Goal: Information Seeking & Learning: Compare options

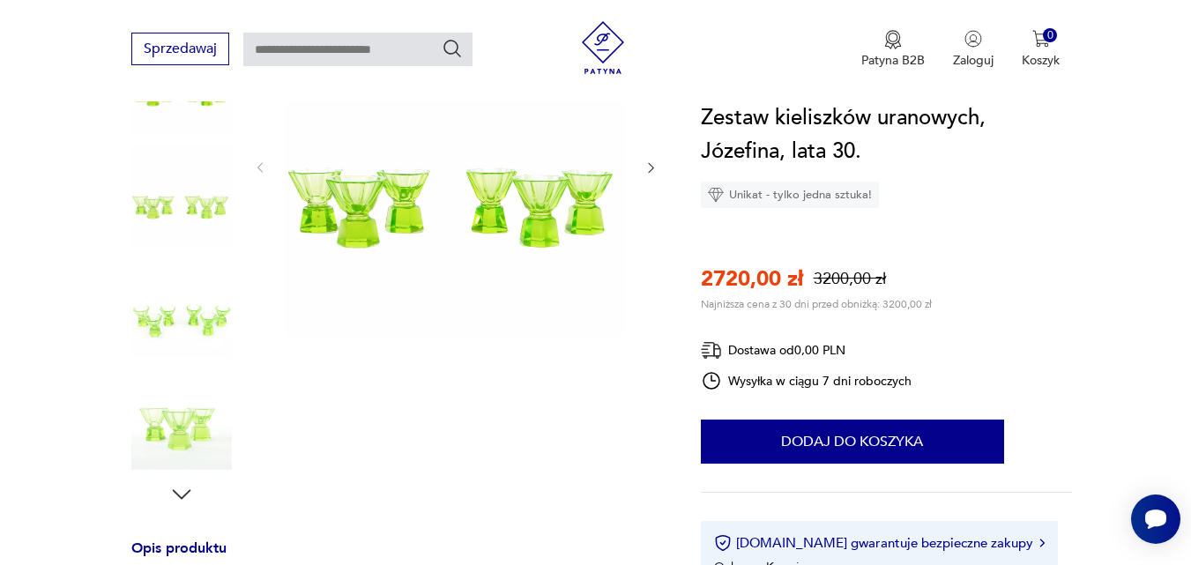
scroll to position [441, 0]
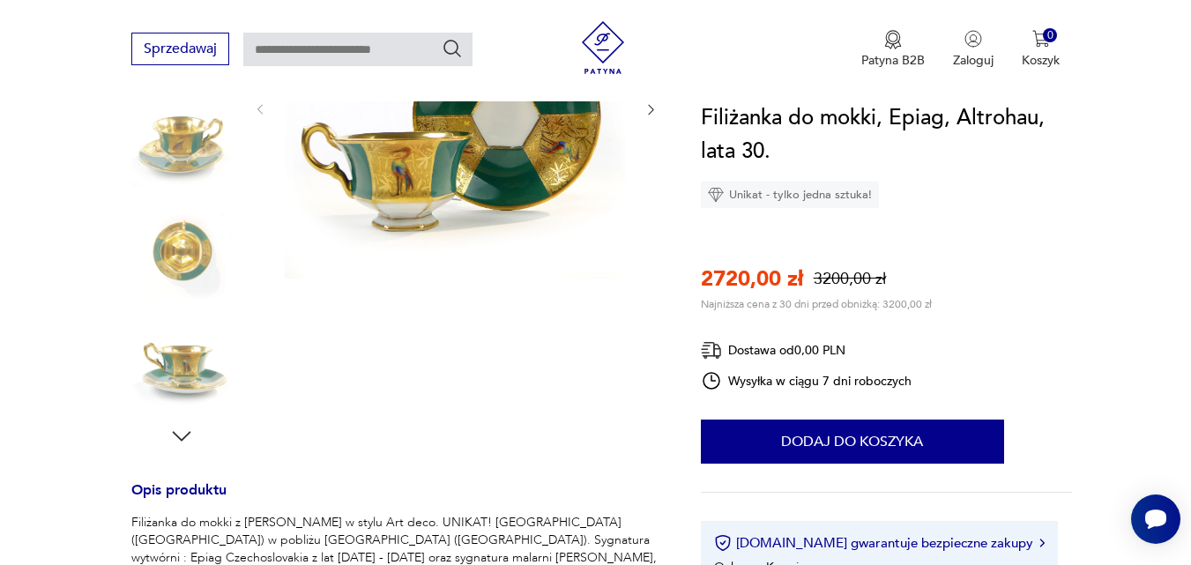
scroll to position [441, 0]
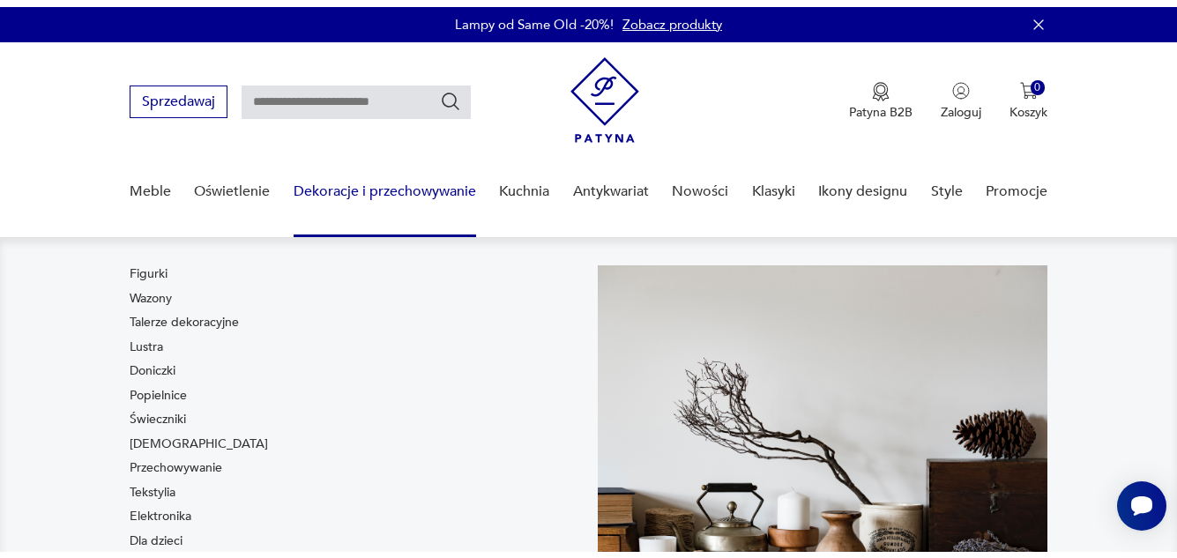
scroll to position [176, 0]
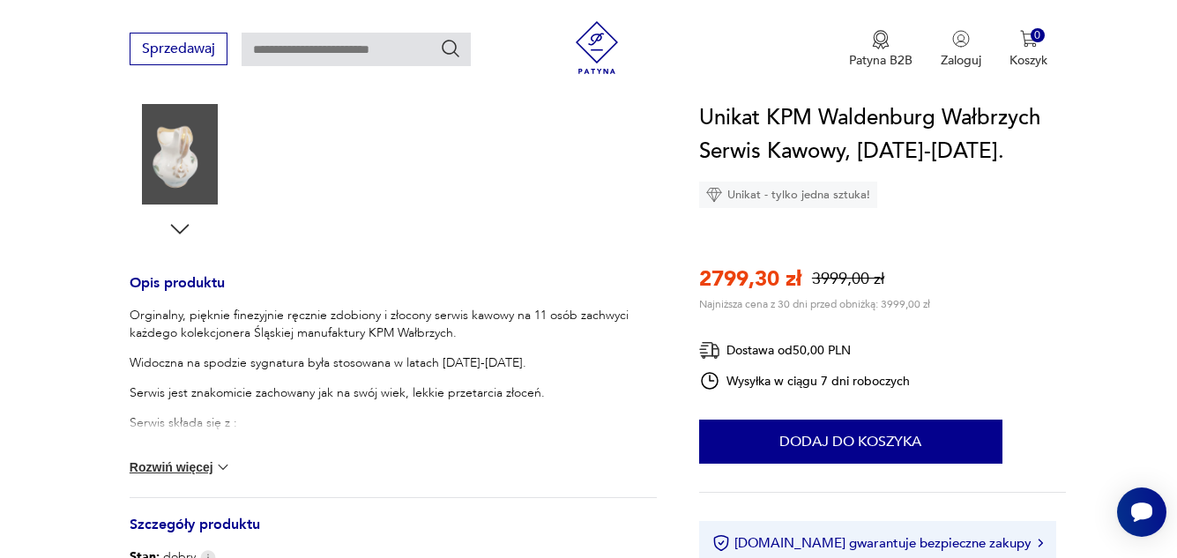
scroll to position [529, 0]
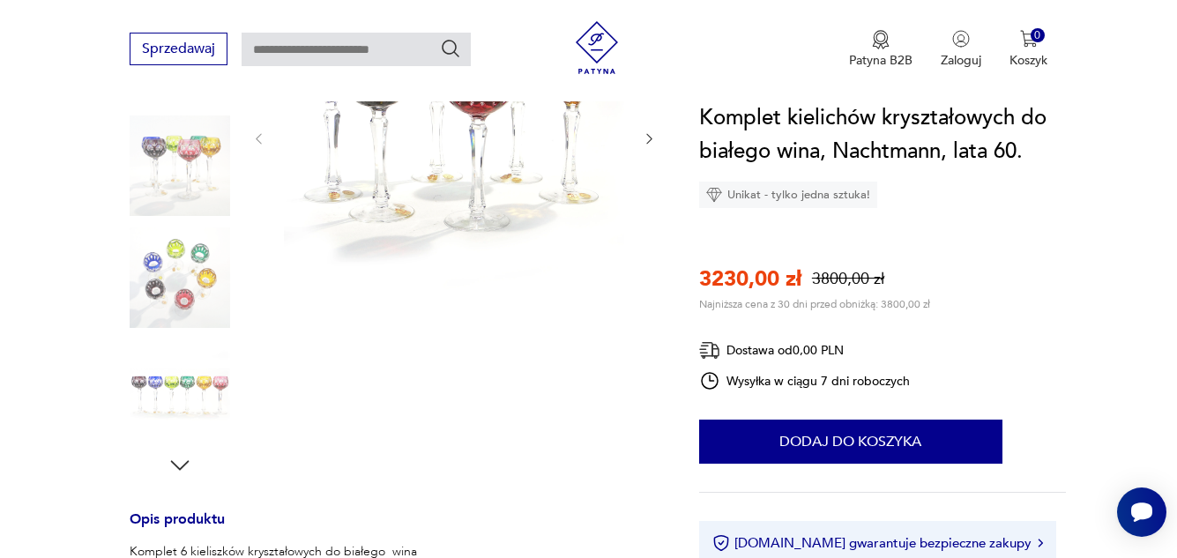
scroll to position [617, 0]
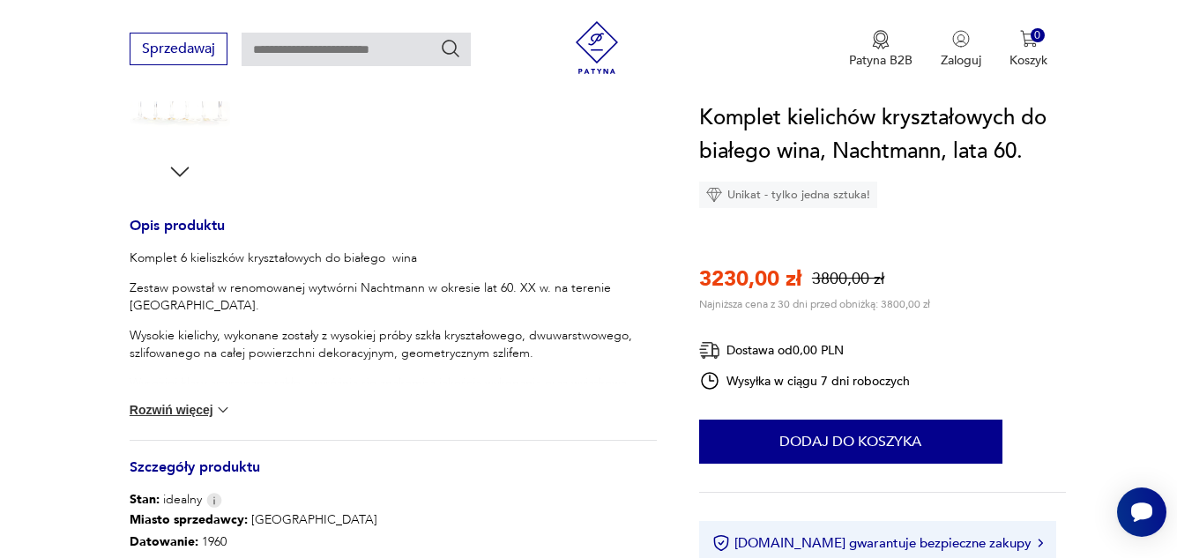
click at [223, 412] on img at bounding box center [223, 410] width 18 height 18
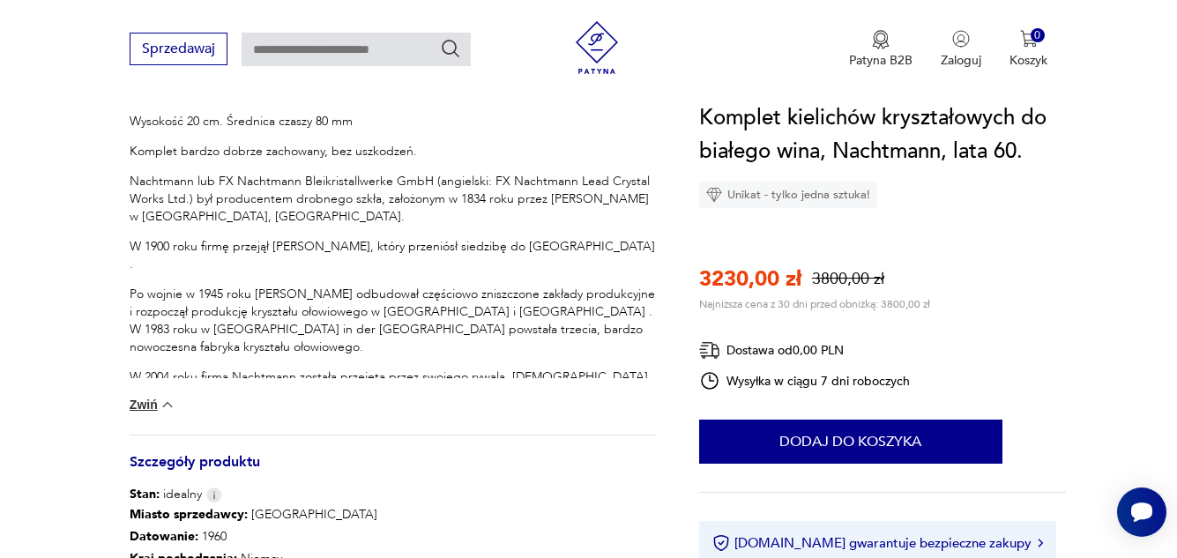
scroll to position [969, 0]
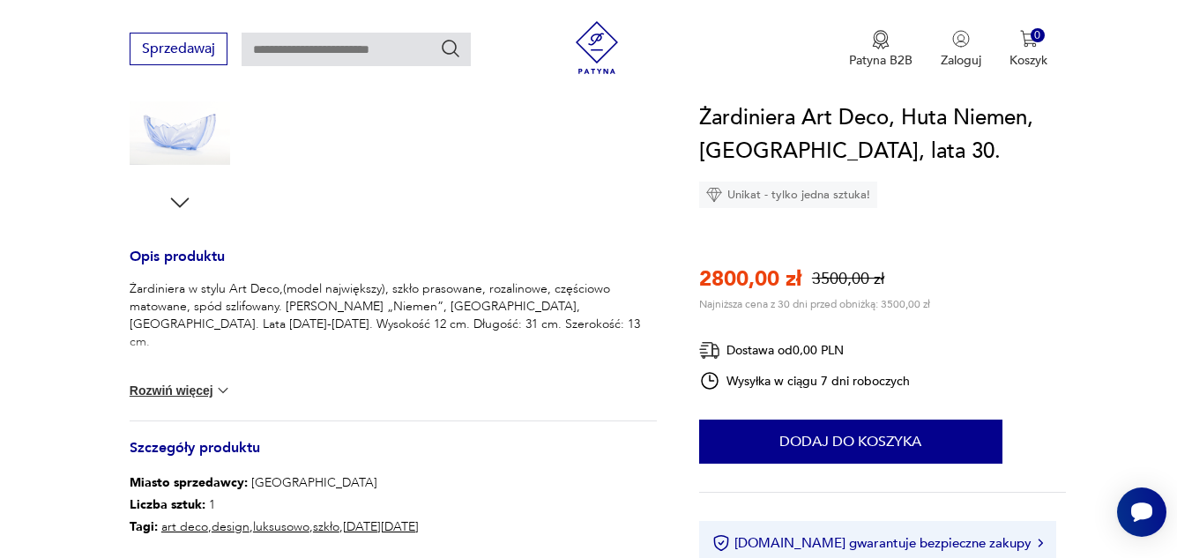
scroll to position [617, 0]
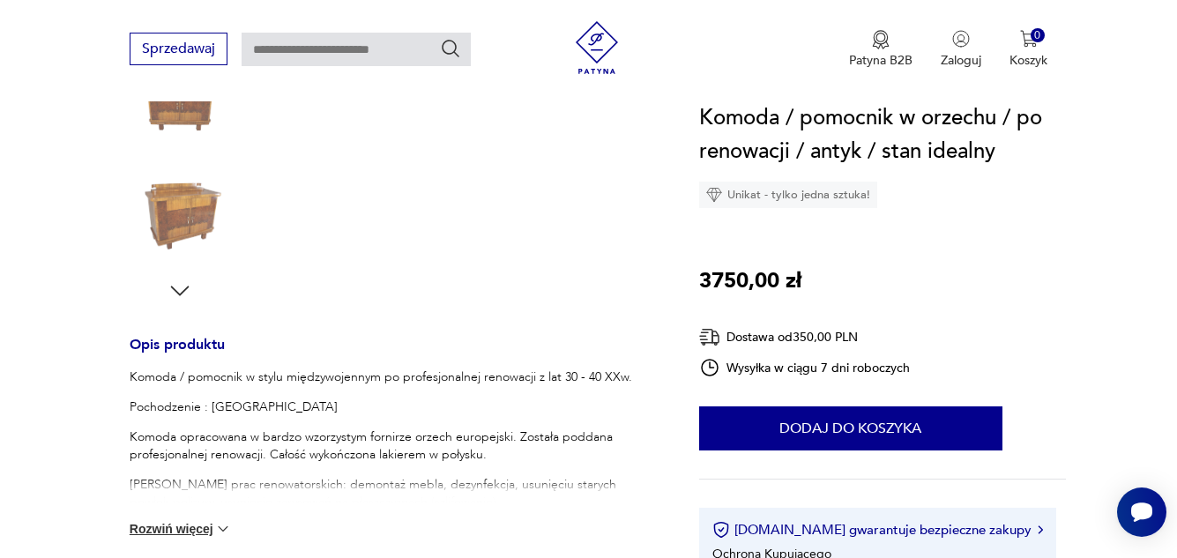
scroll to position [529, 0]
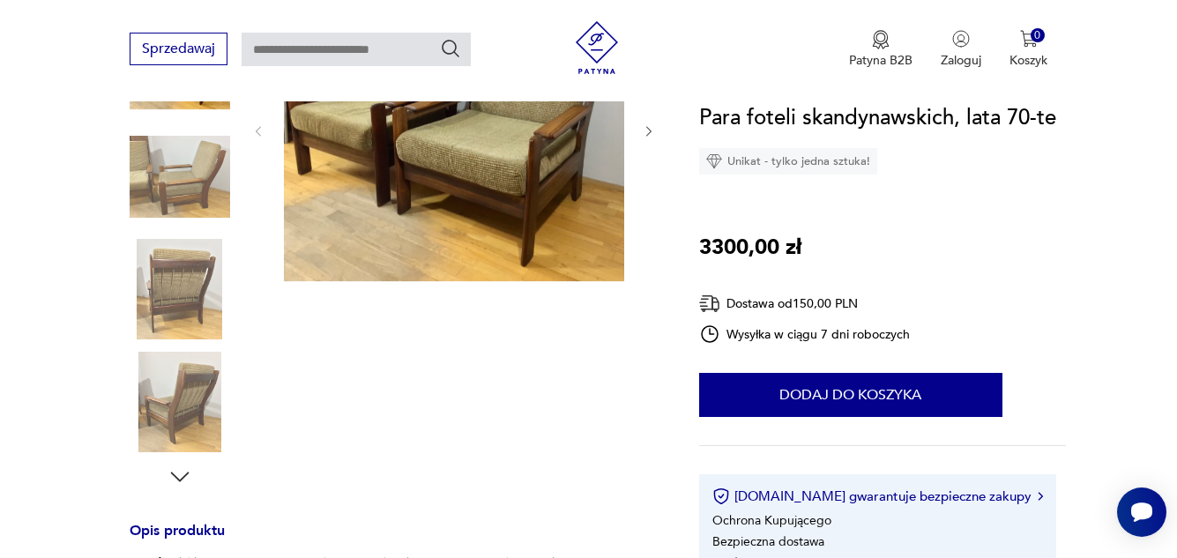
scroll to position [353, 0]
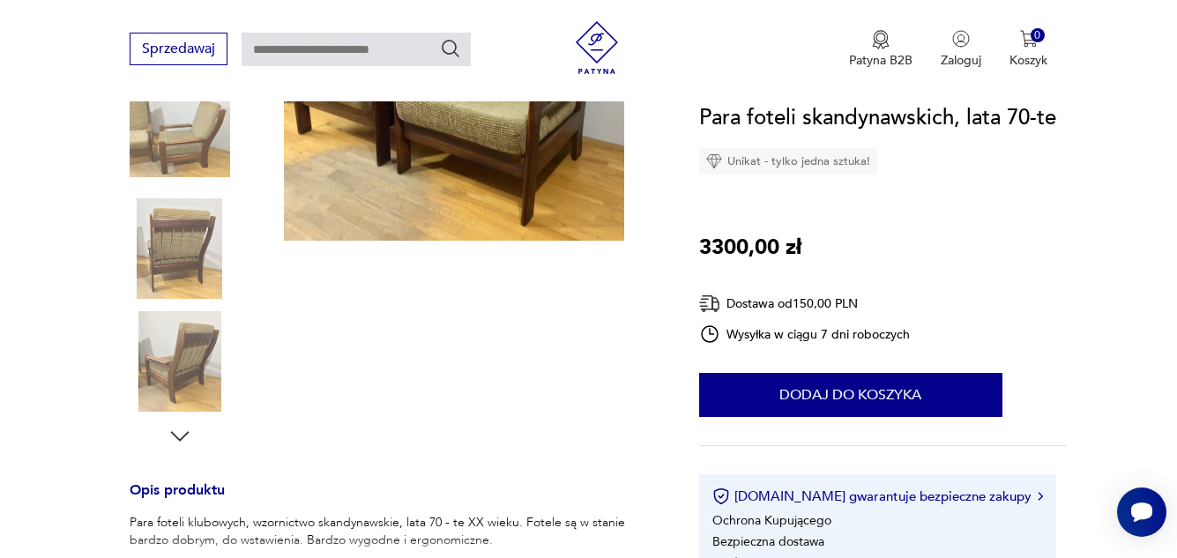
click at [191, 363] on img at bounding box center [180, 361] width 100 height 100
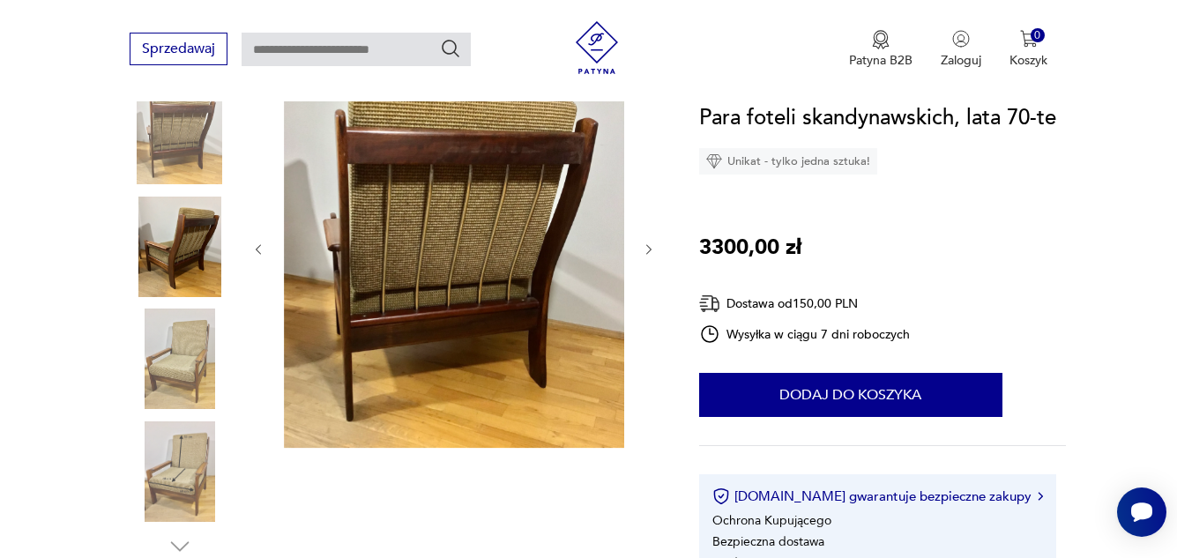
scroll to position [225, 0]
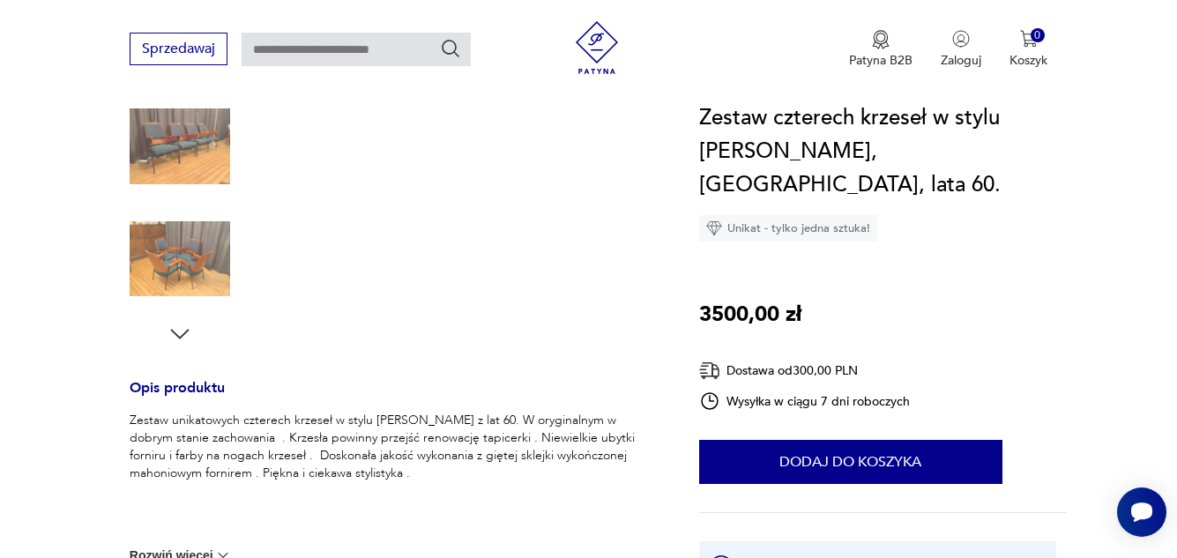
scroll to position [529, 0]
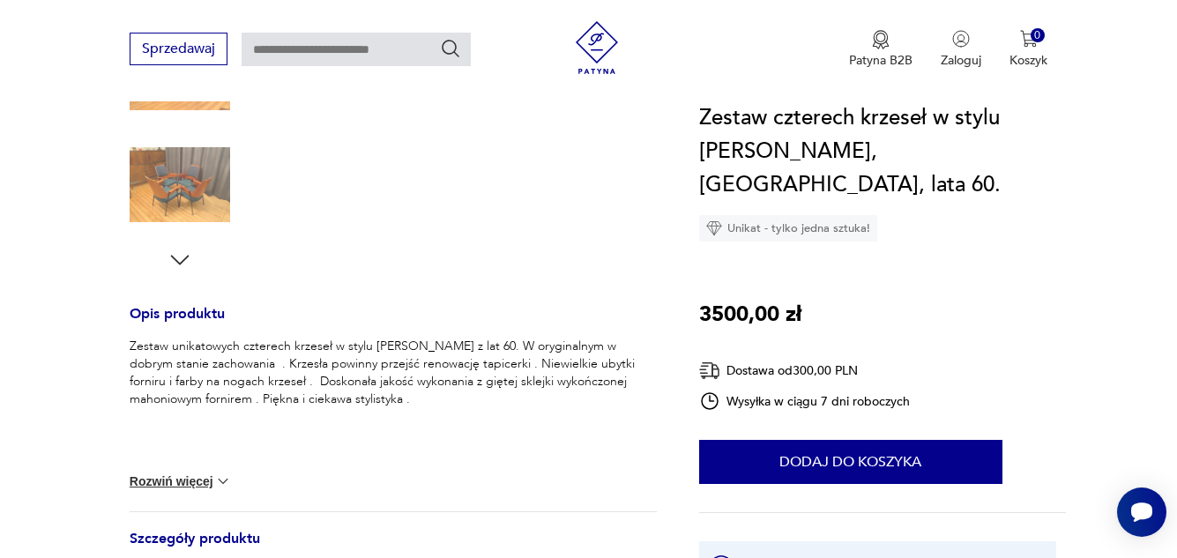
click at [222, 479] on img at bounding box center [223, 481] width 18 height 18
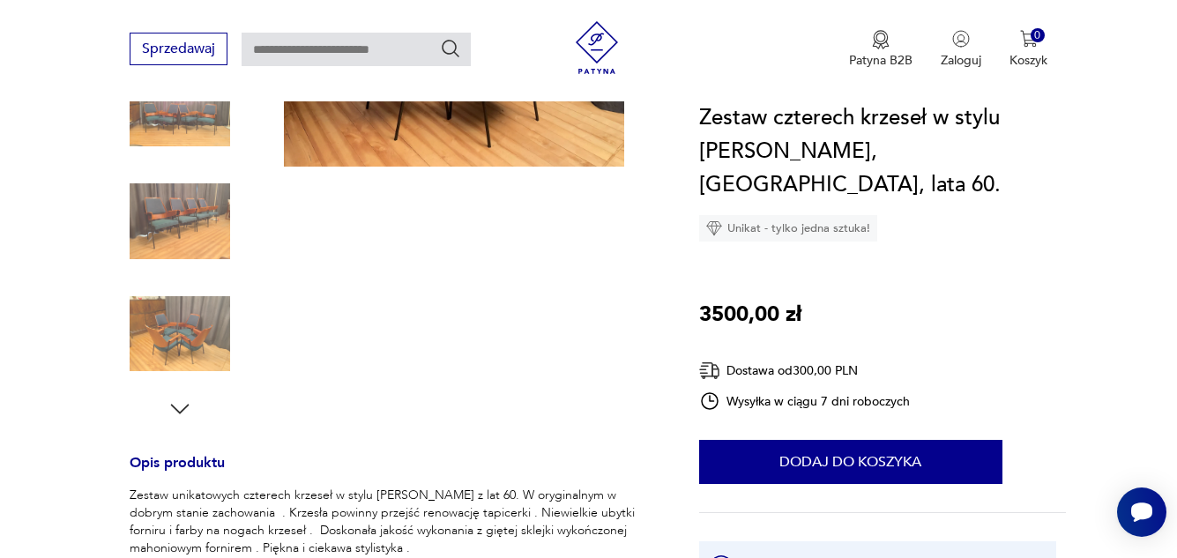
scroll to position [264, 0]
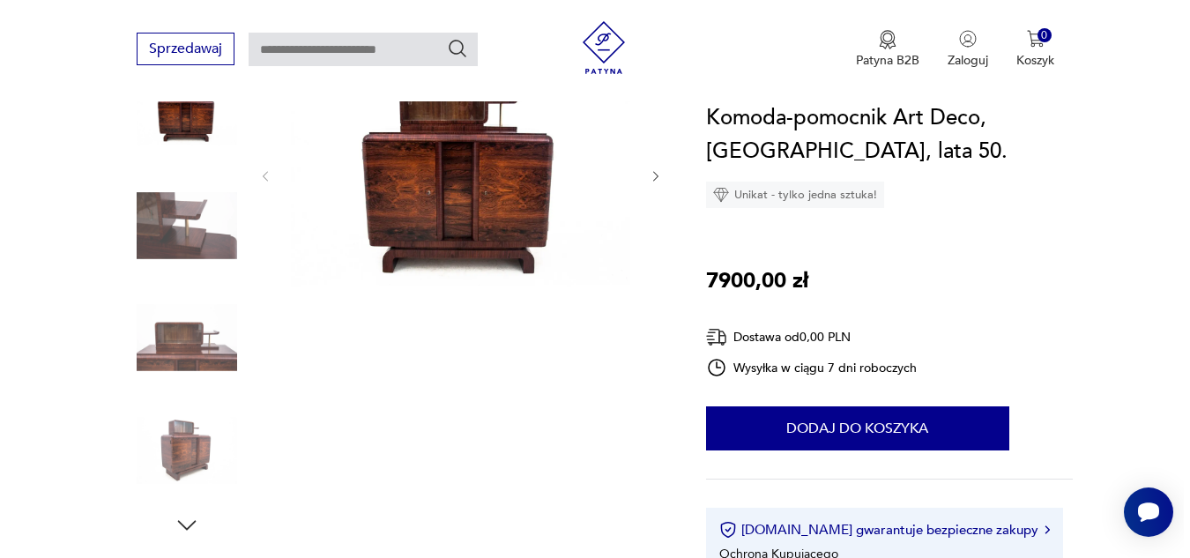
scroll to position [264, 0]
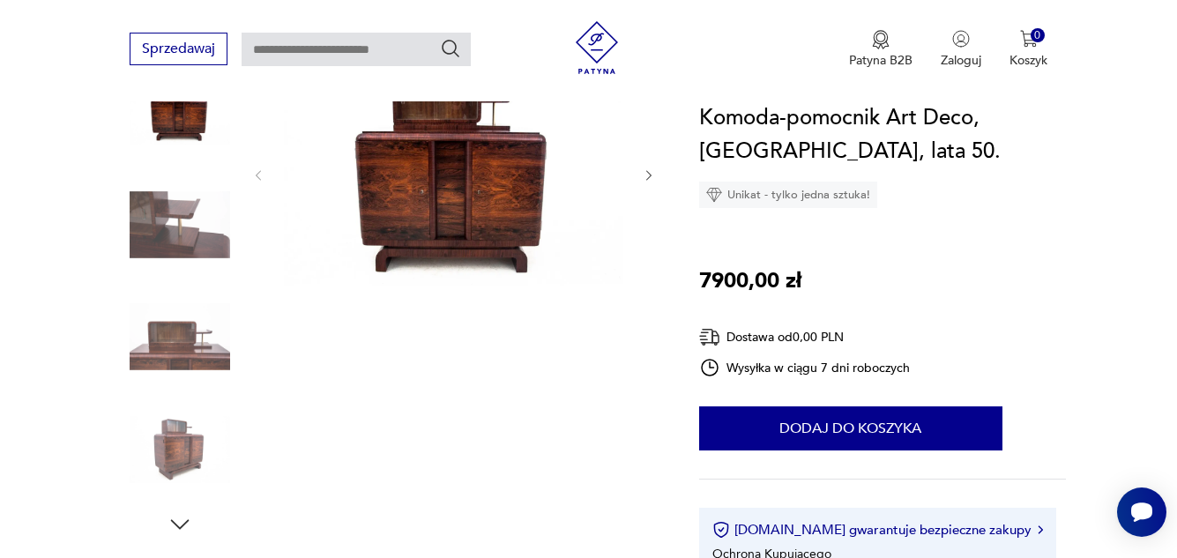
click at [501, 204] on img at bounding box center [454, 173] width 340 height 295
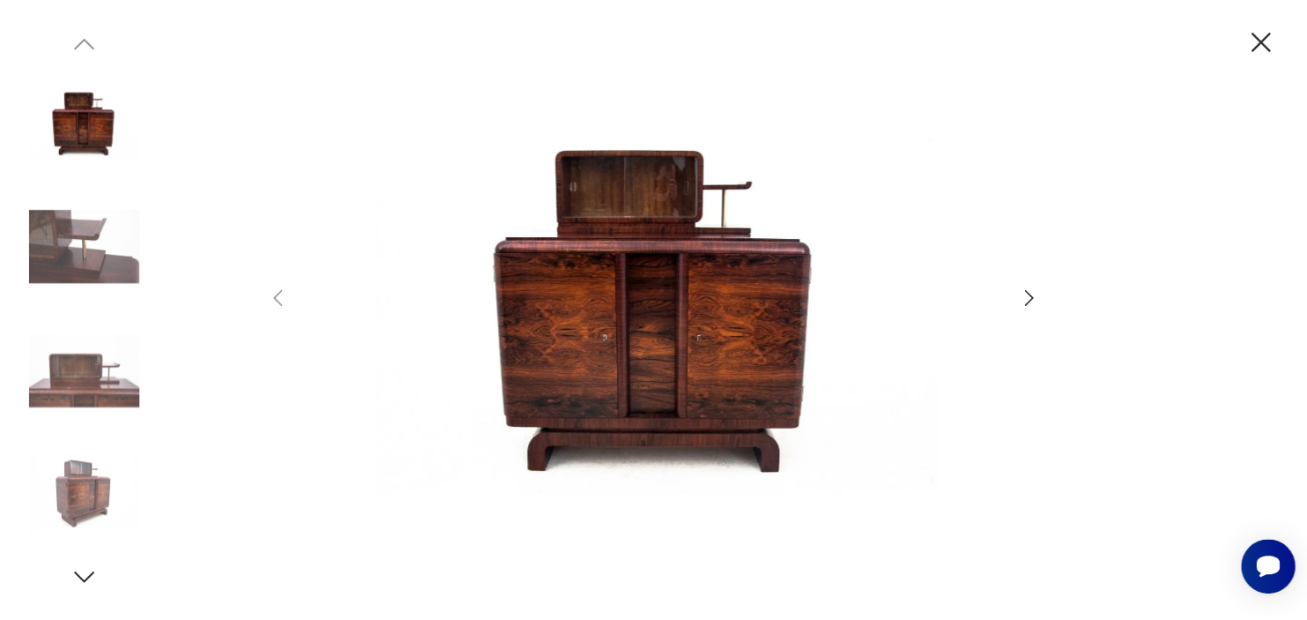
scroll to position [0, 0]
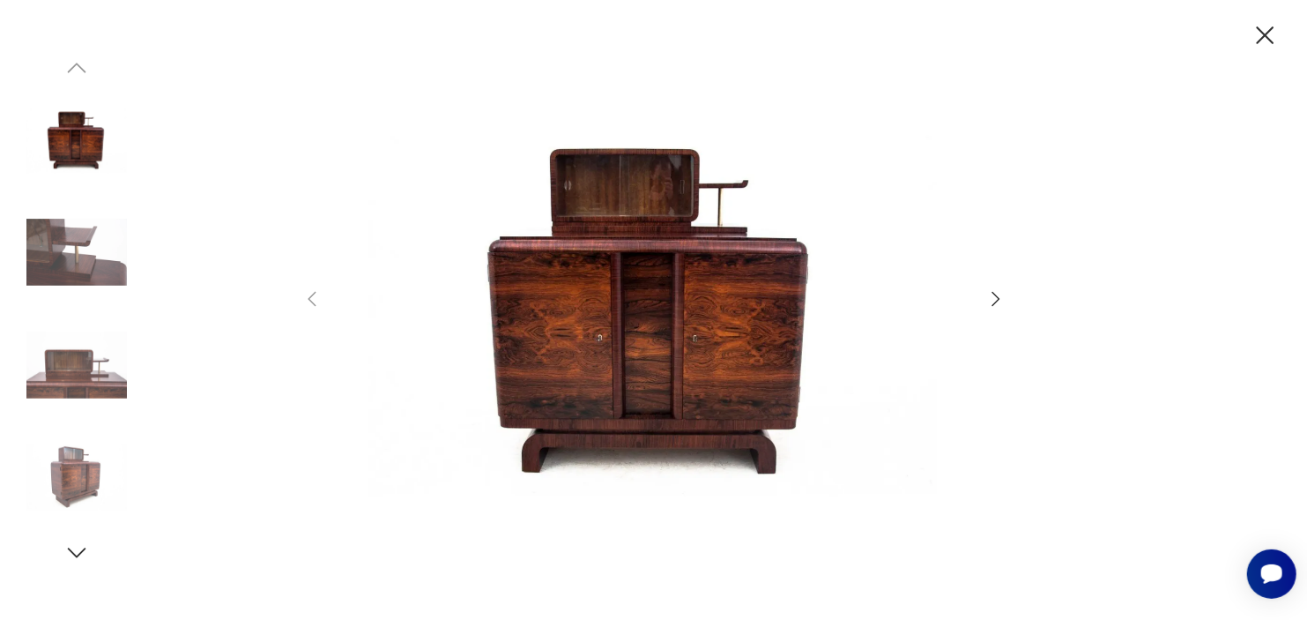
click at [1176, 38] on icon "button" at bounding box center [1265, 35] width 31 height 31
click at [1176, 38] on nav "Sprzedawaj Patyna B2B Zaloguj 0 Koszyk Twój koszyk ( 0 ) Brak produktów w koszy…" at bounding box center [653, 127] width 1307 height 185
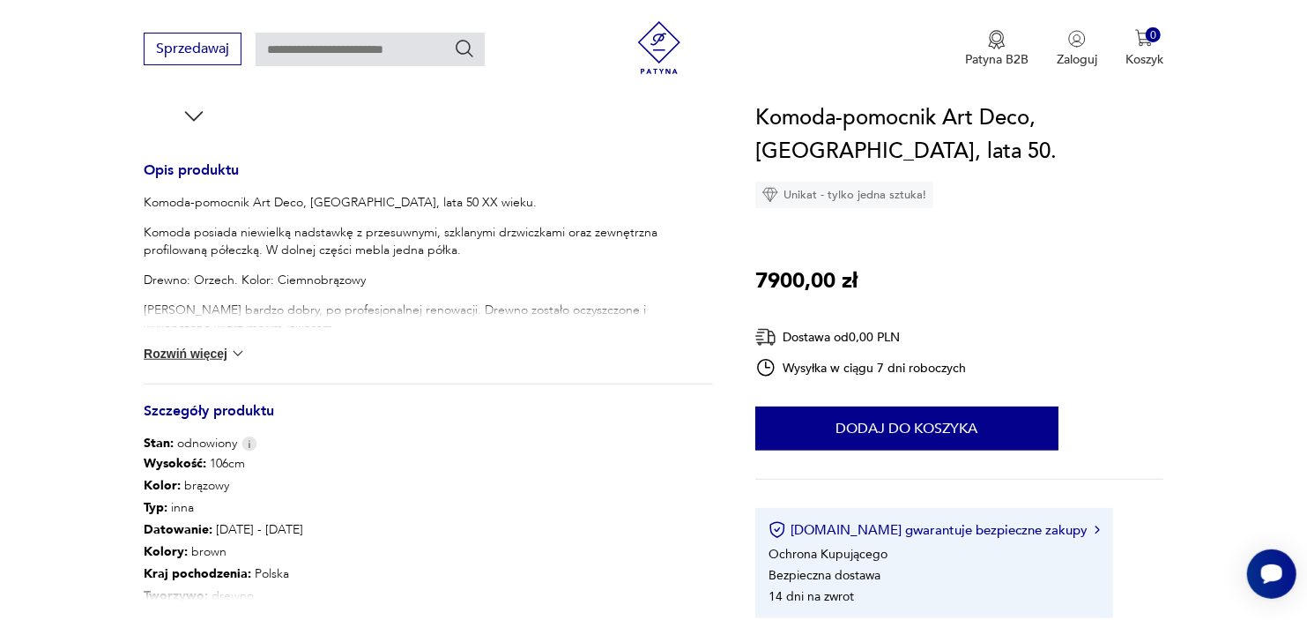
scroll to position [685, 0]
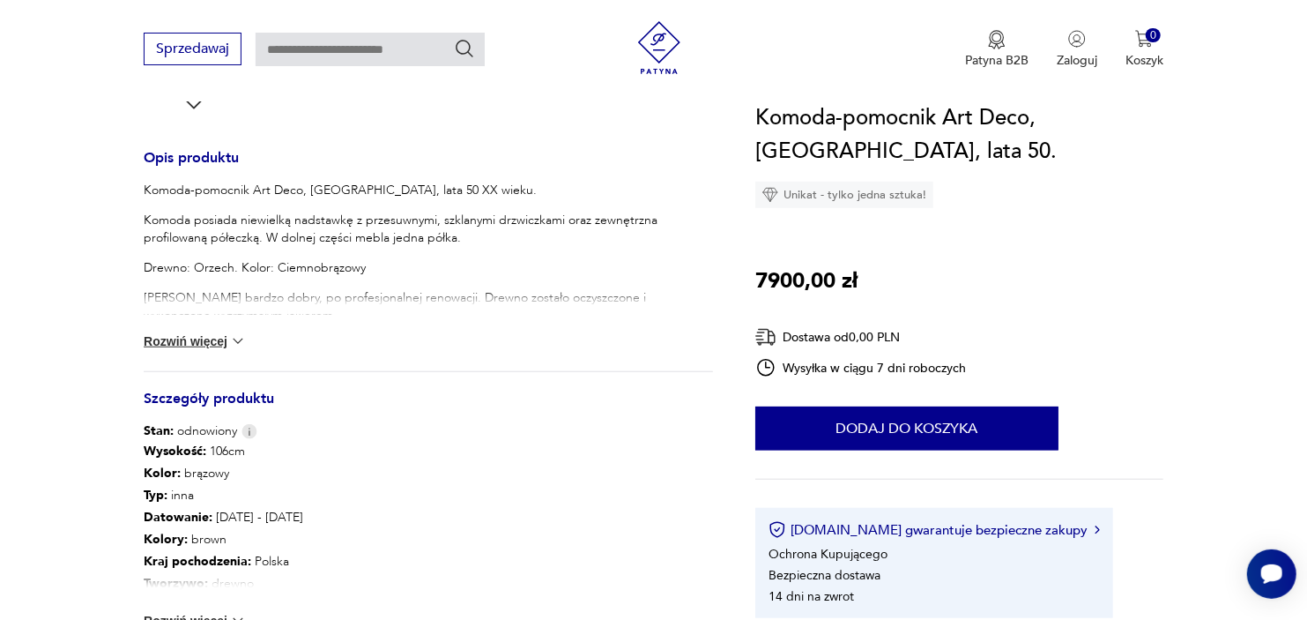
click at [236, 338] on img at bounding box center [238, 341] width 18 height 18
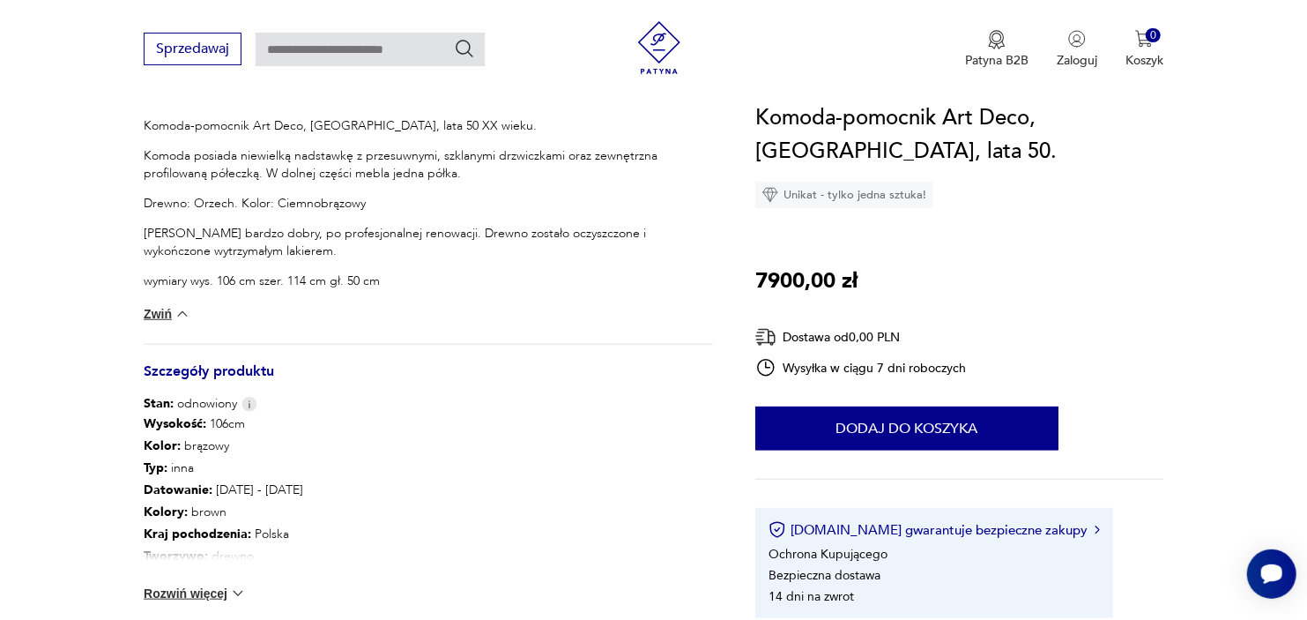
scroll to position [783, 0]
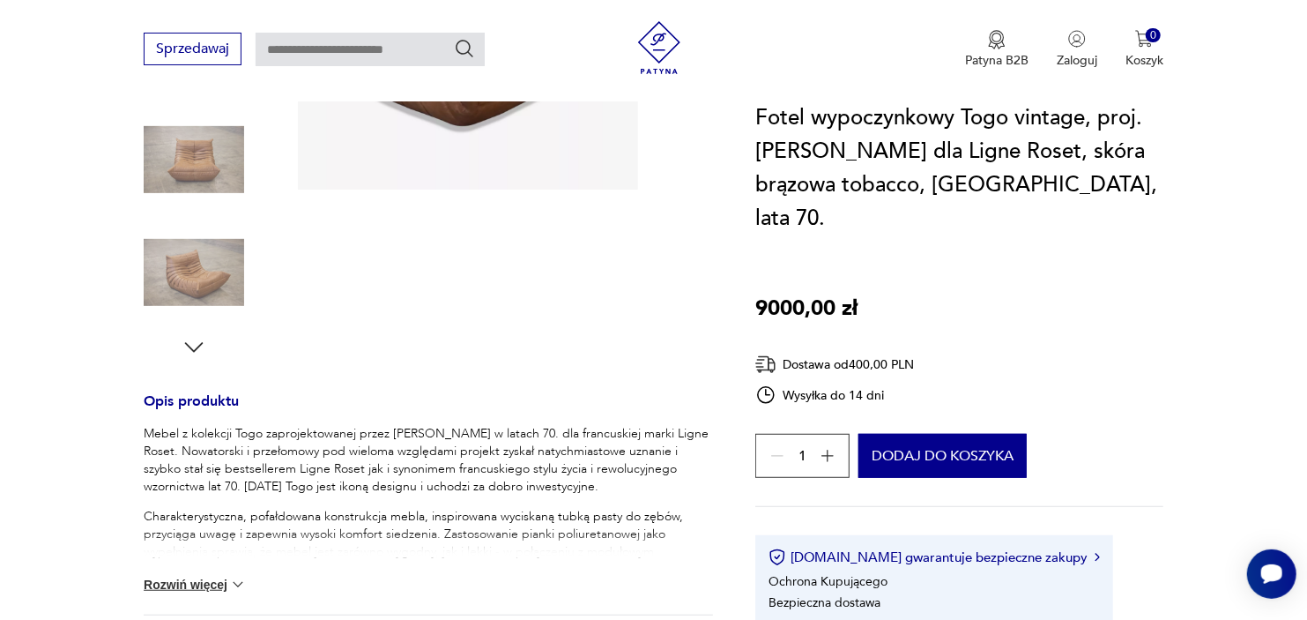
scroll to position [489, 0]
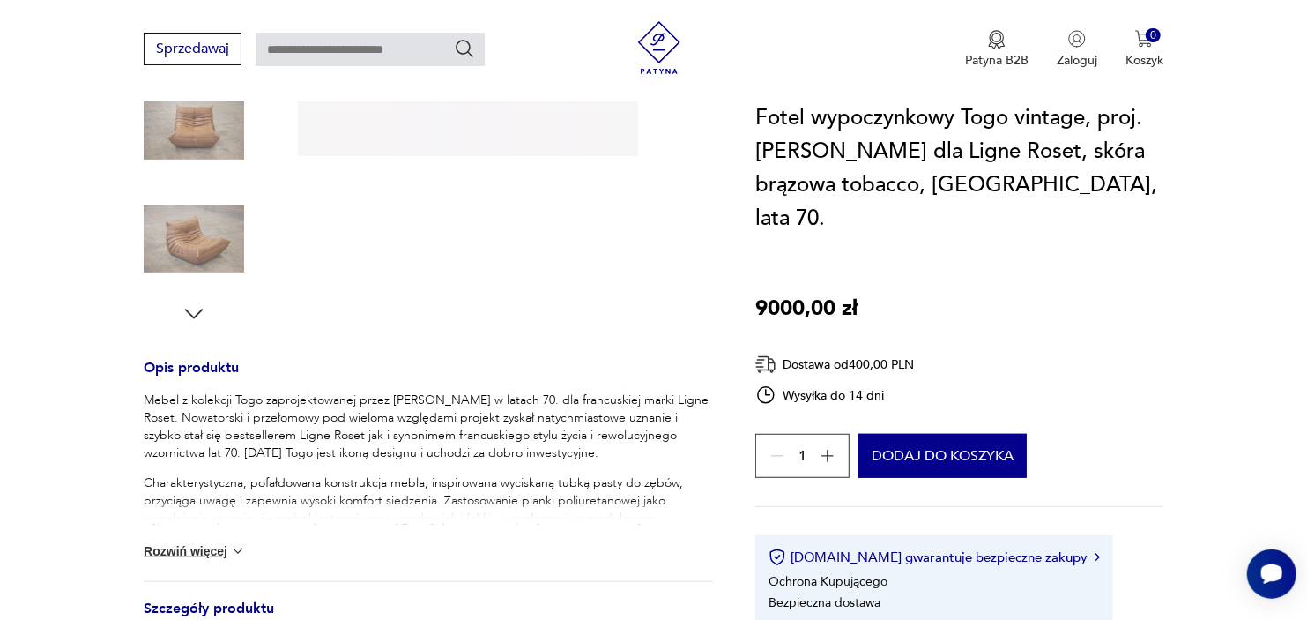
click at [238, 542] on img at bounding box center [238, 551] width 18 height 18
click at [238, 538] on div "Mebel z kolekcji Togo zaprojektowanej przez [PERSON_NAME] w latach 70. dla fran…" at bounding box center [428, 485] width 569 height 189
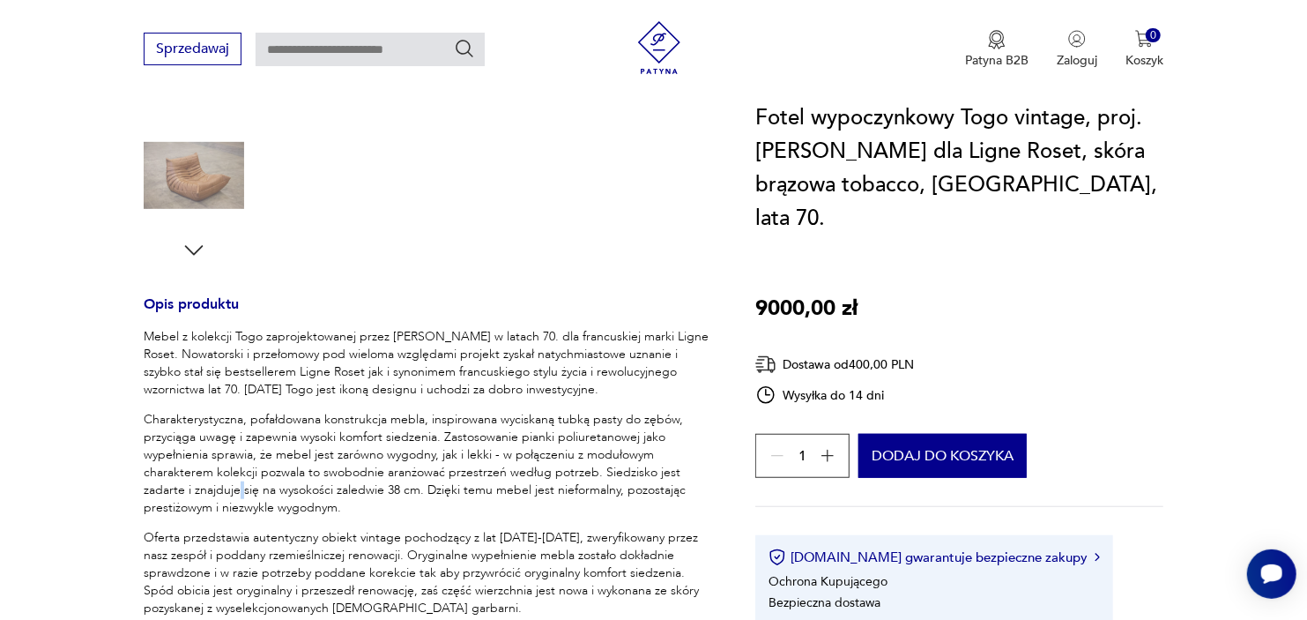
scroll to position [685, 0]
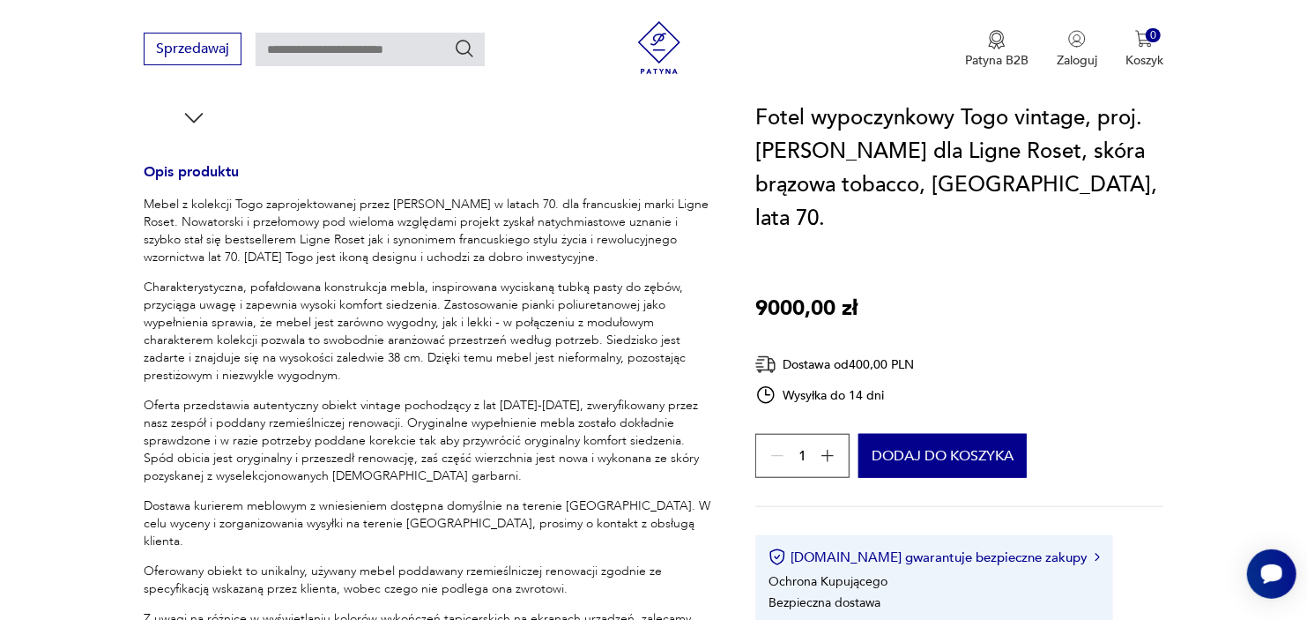
click at [153, 333] on p "Charakterystyczna, pofałdowana konstrukcja mebla, inspirowana wyciskaną tubką p…" at bounding box center [428, 332] width 569 height 106
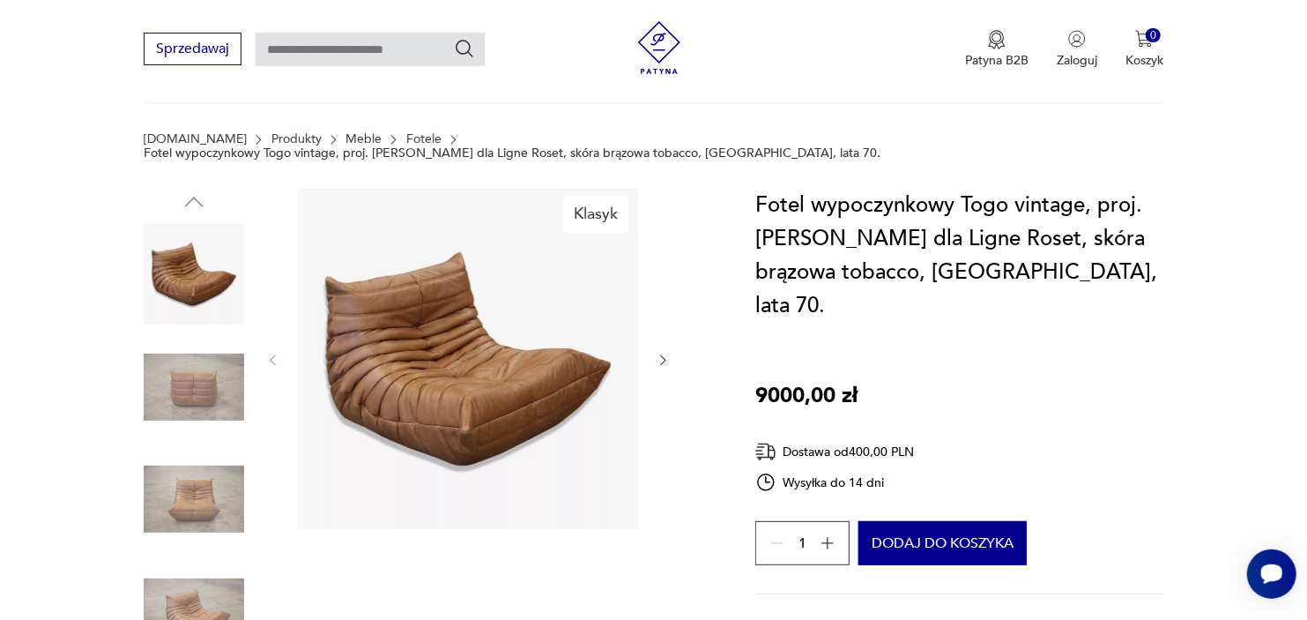
scroll to position [98, 0]
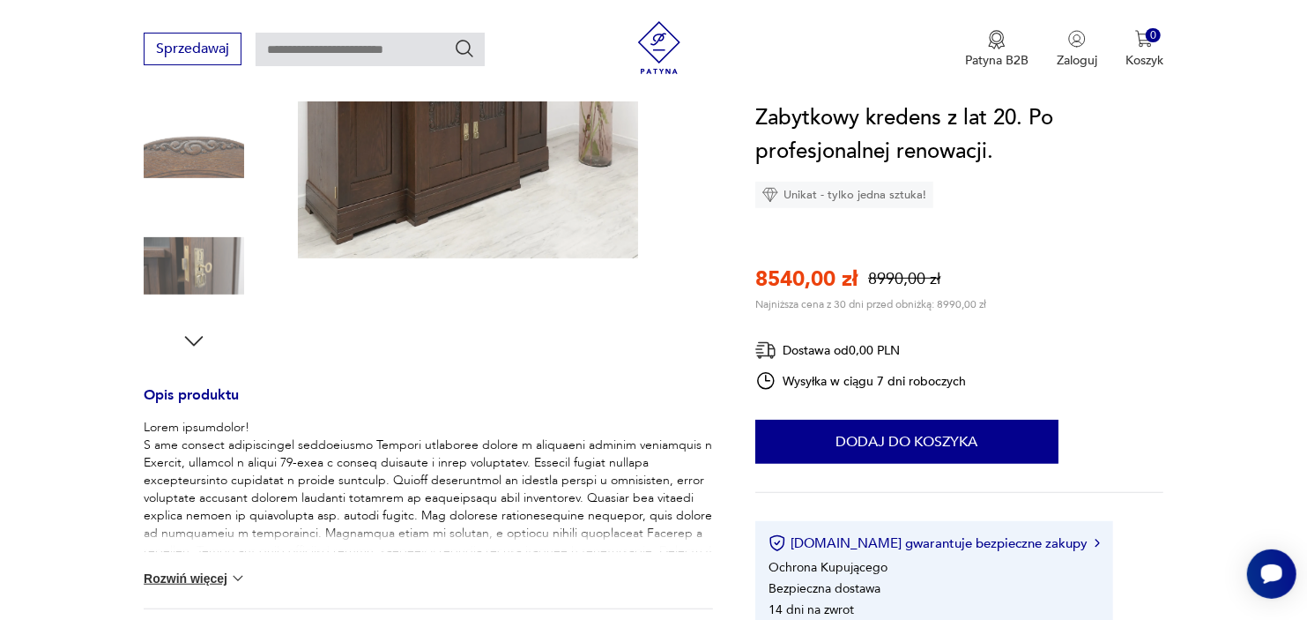
scroll to position [489, 0]
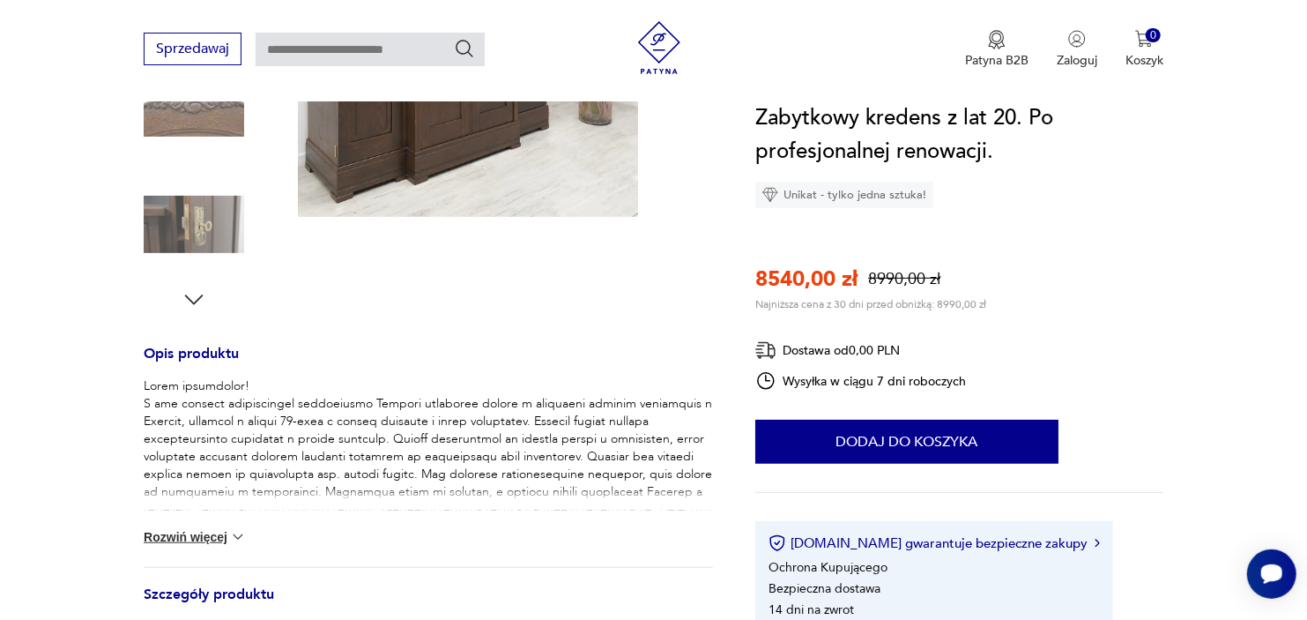
click at [217, 539] on button "Rozwiń więcej" at bounding box center [195, 537] width 102 height 18
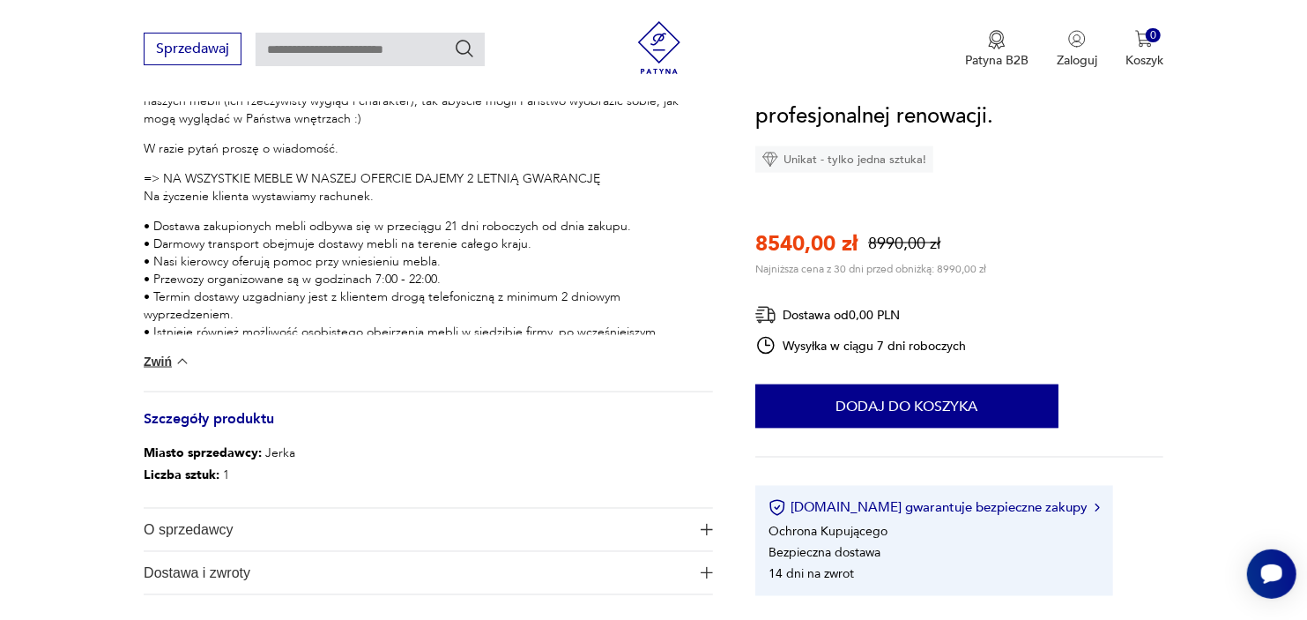
scroll to position [1566, 0]
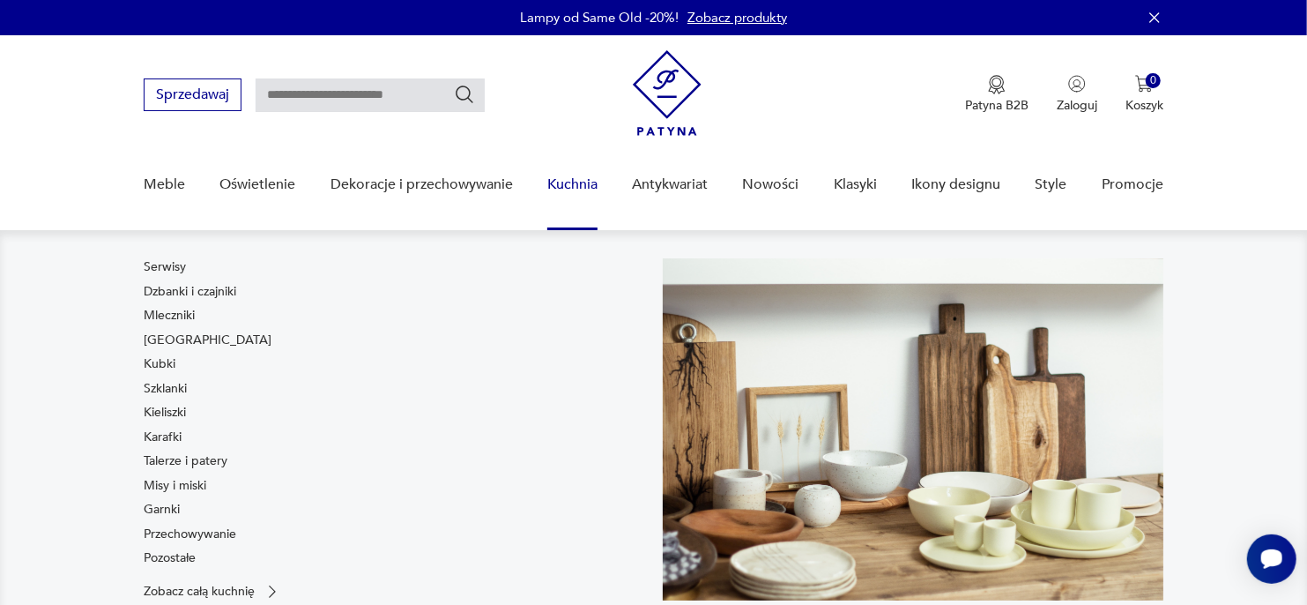
click at [559, 189] on link "Kuchnia" at bounding box center [572, 185] width 50 height 68
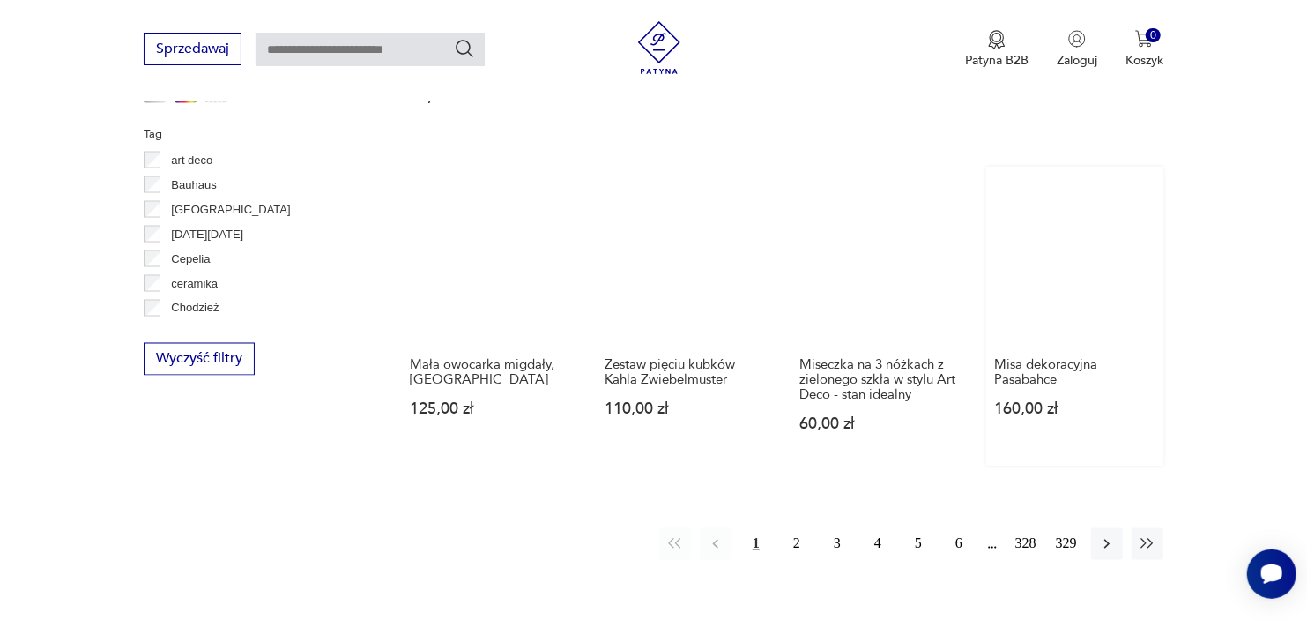
scroll to position [1787, 0]
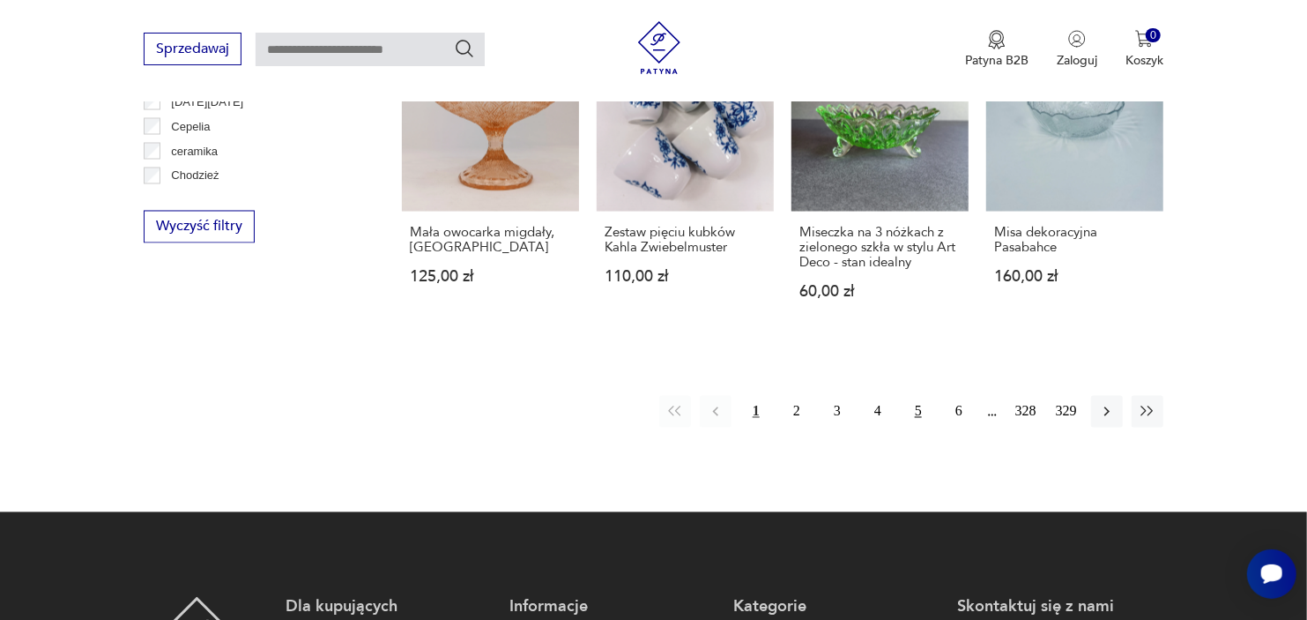
click at [920, 396] on button "5" at bounding box center [918, 412] width 32 height 32
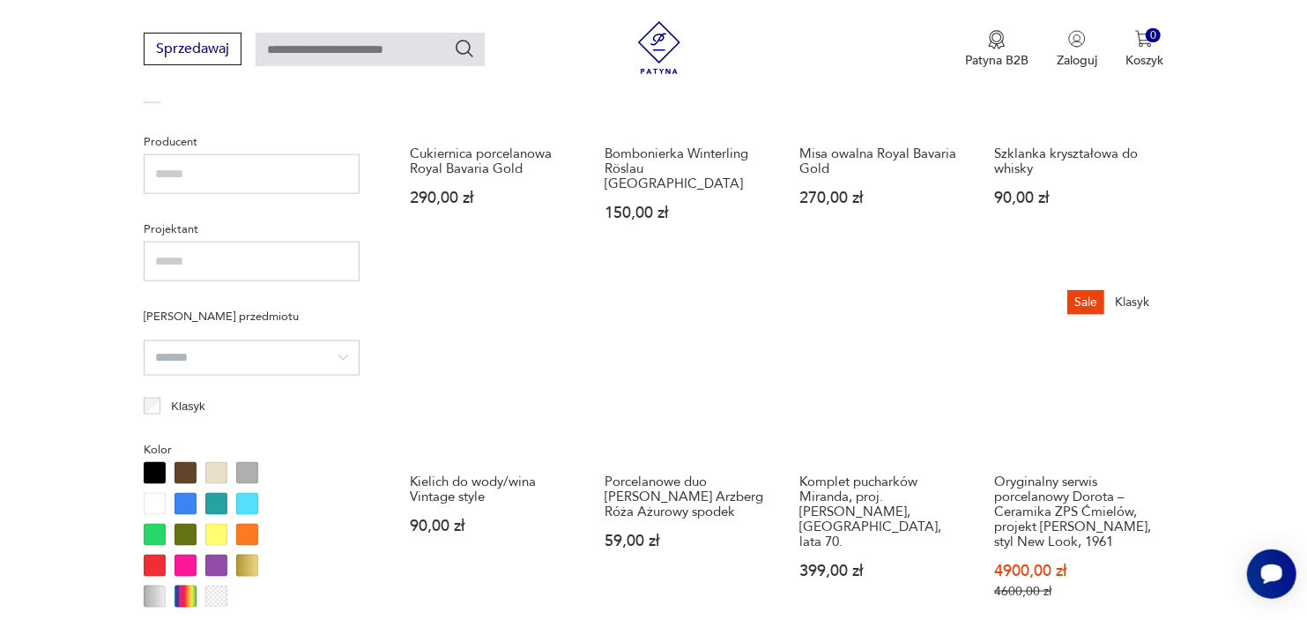
scroll to position [1152, 0]
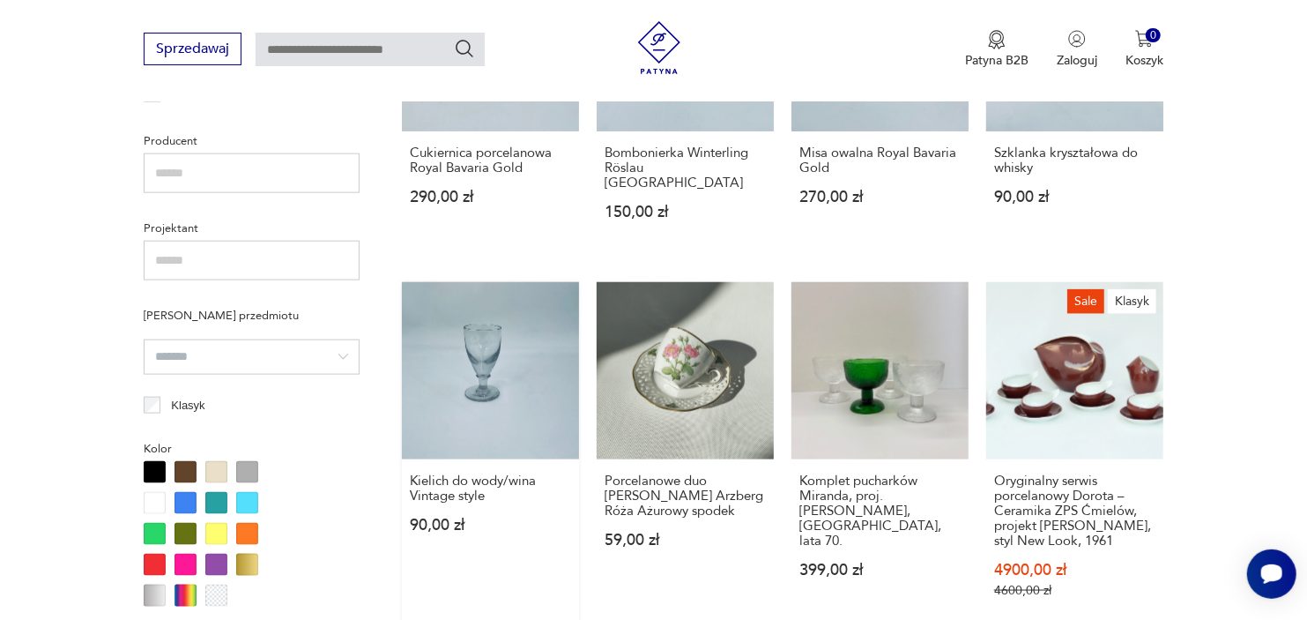
click at [489, 335] on link "Kielich do wody/wina Vintage style 90,00 zł" at bounding box center [490, 457] width 177 height 350
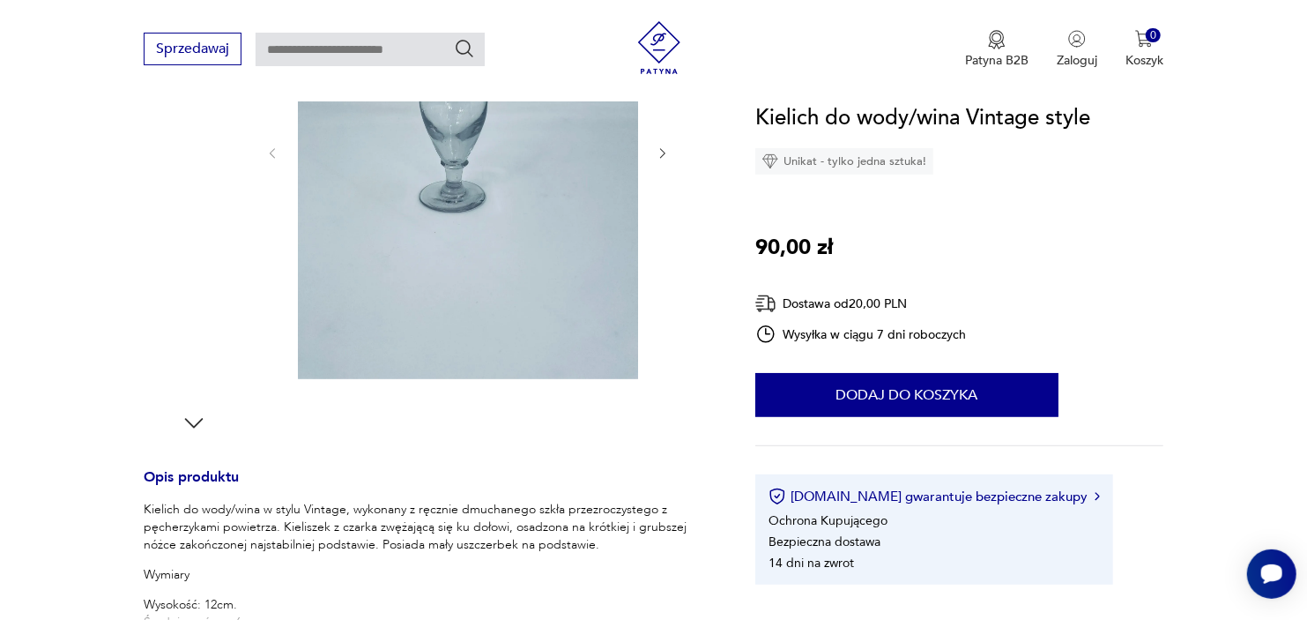
scroll to position [391, 0]
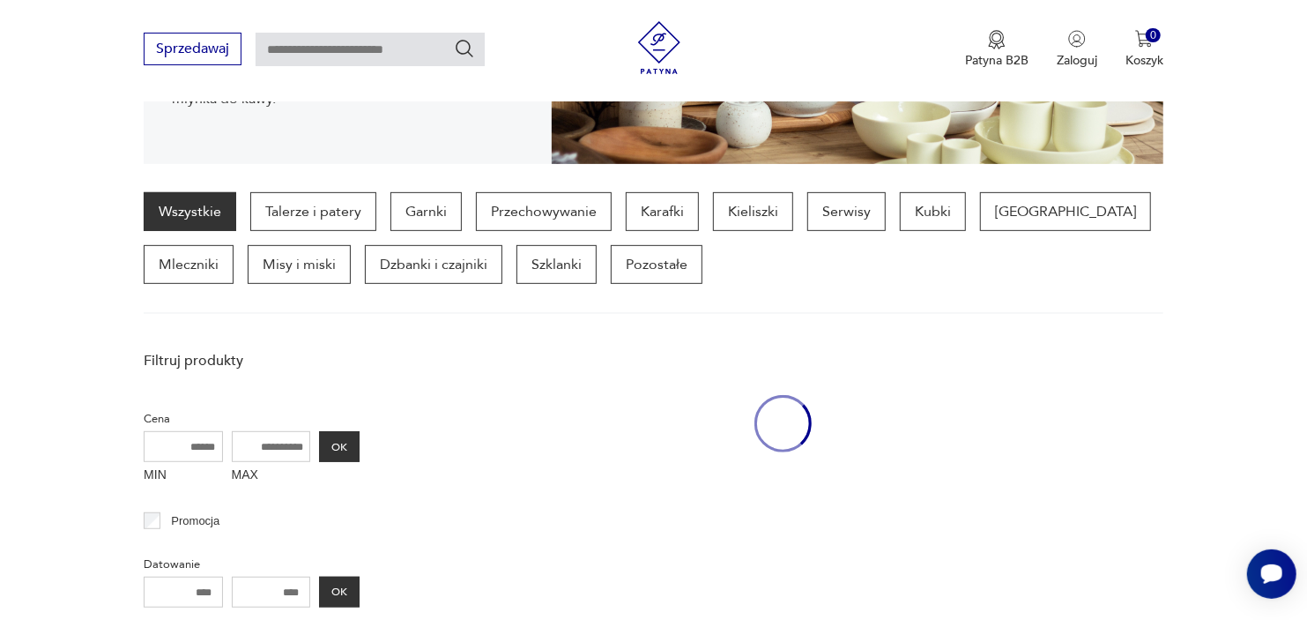
scroll to position [1315, 0]
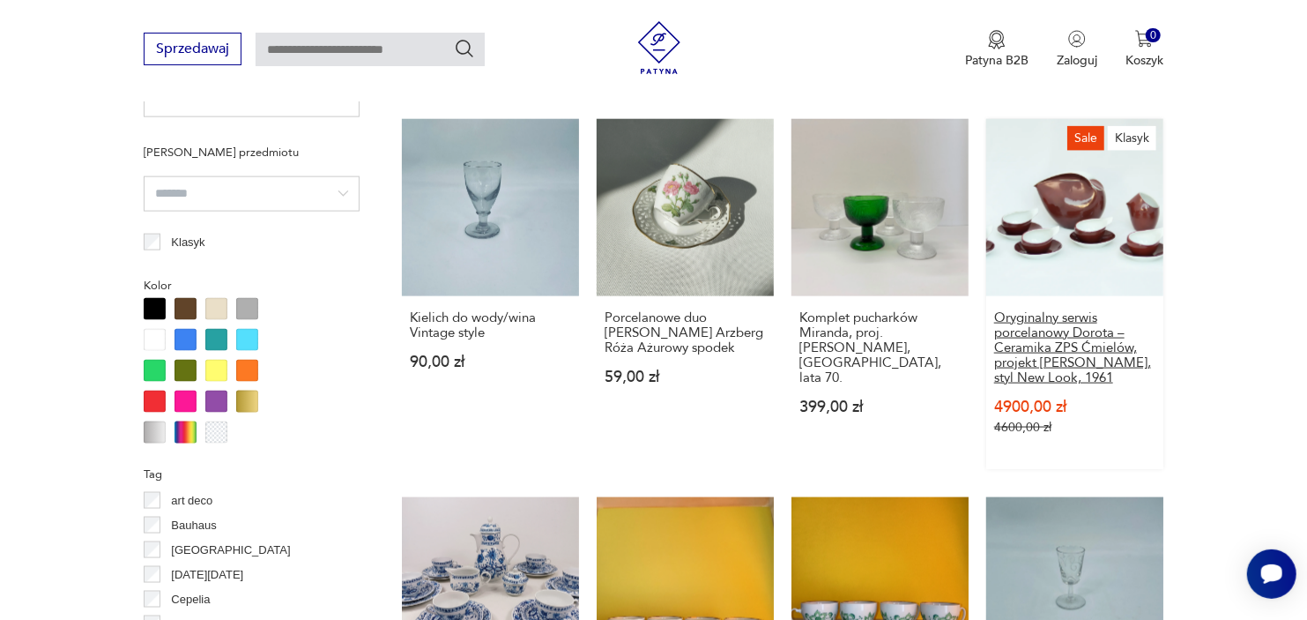
click at [1068, 341] on h3 "Oryginalny serwis porcelanowy Dorota – Ceramika ZPS Ćmielów, projekt Lubomir To…" at bounding box center [1074, 347] width 161 height 75
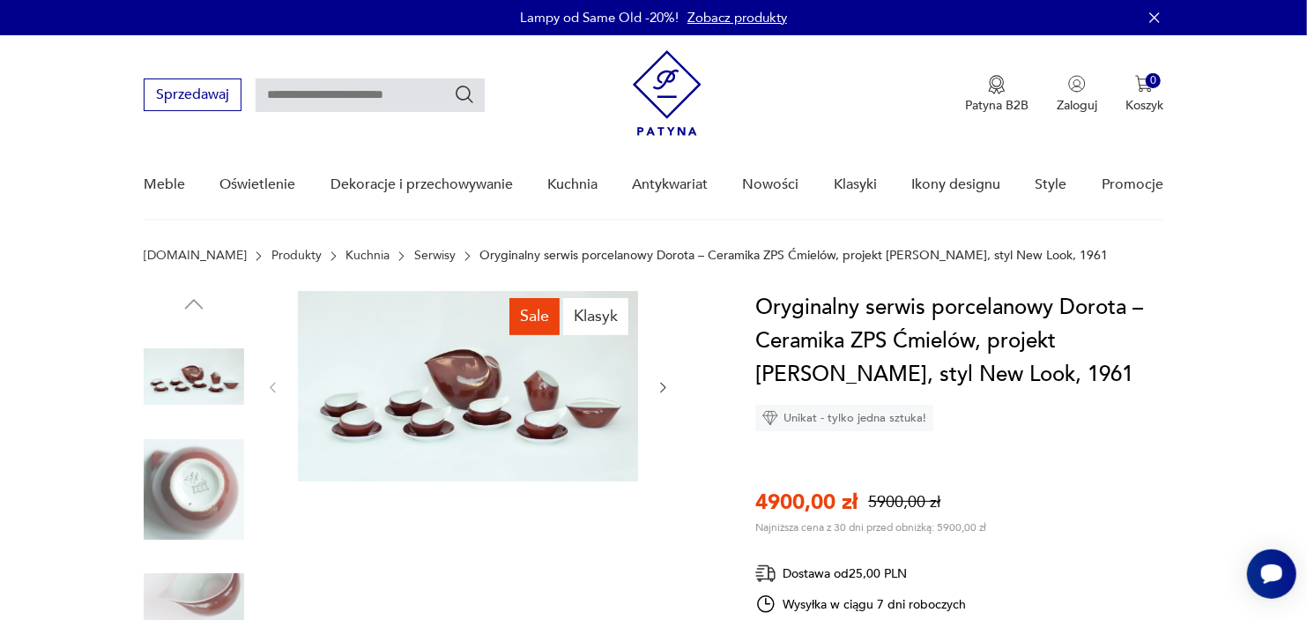
click at [487, 366] on img at bounding box center [468, 386] width 340 height 190
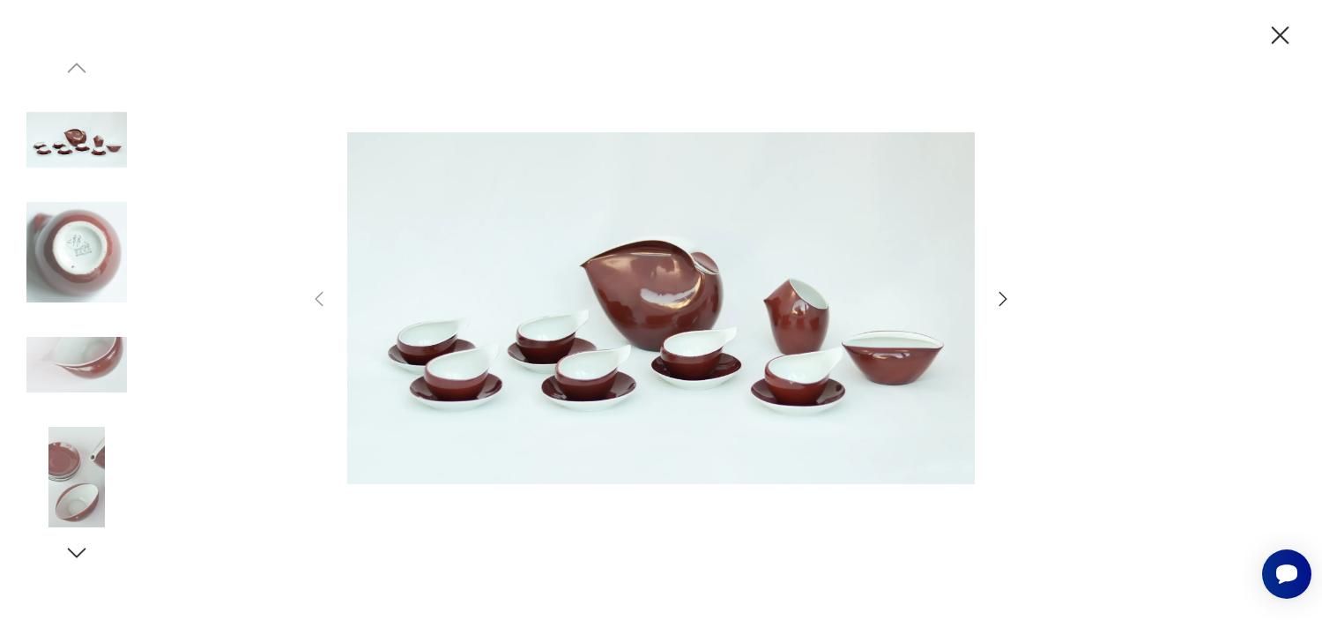
click at [1009, 298] on icon "button" at bounding box center [1002, 298] width 21 height 21
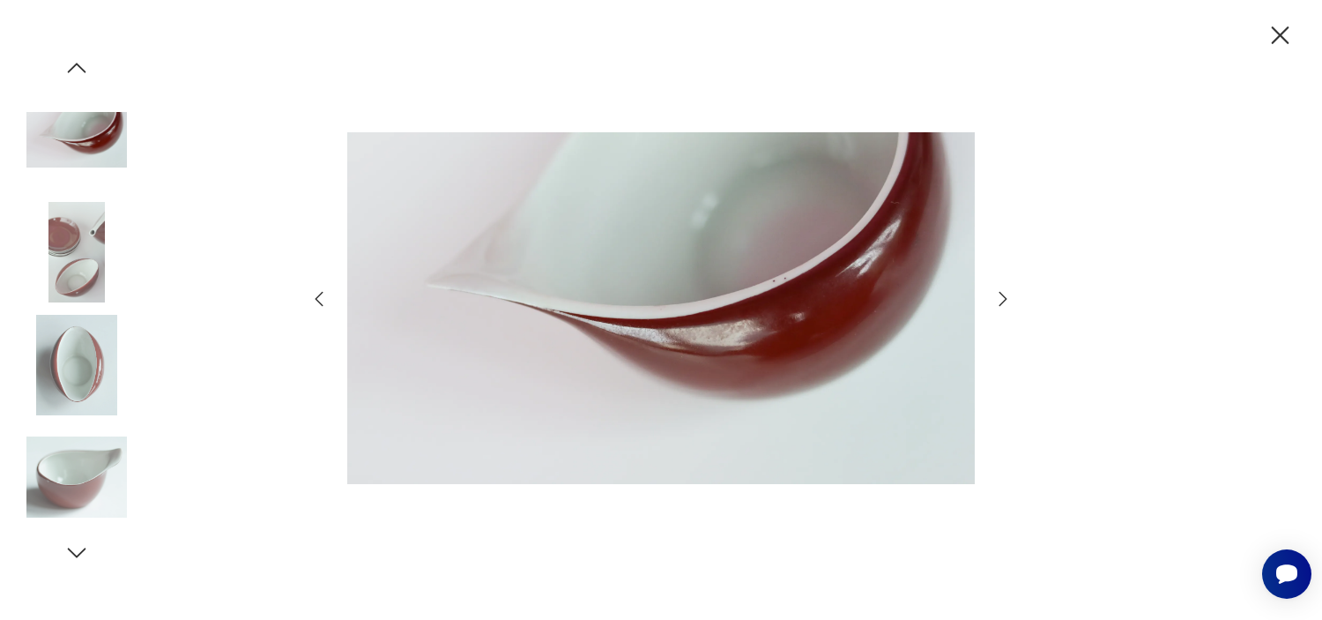
click at [1009, 298] on icon "button" at bounding box center [1002, 298] width 21 height 21
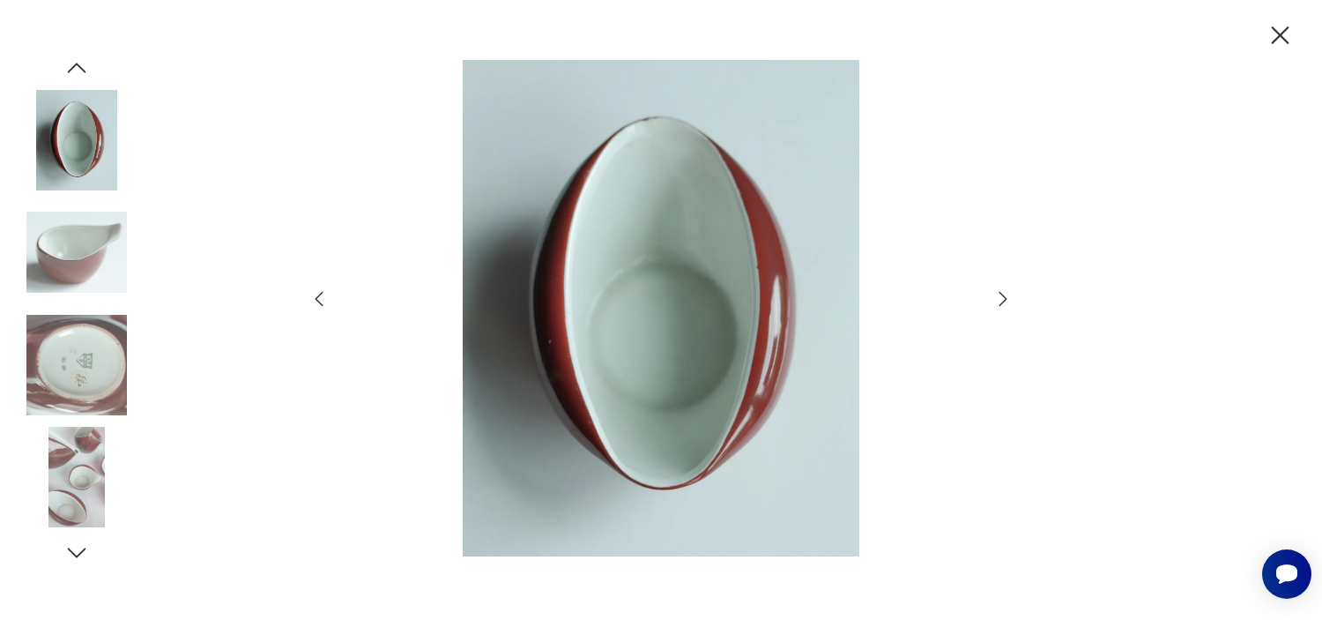
click at [1009, 298] on icon "button" at bounding box center [1002, 298] width 21 height 21
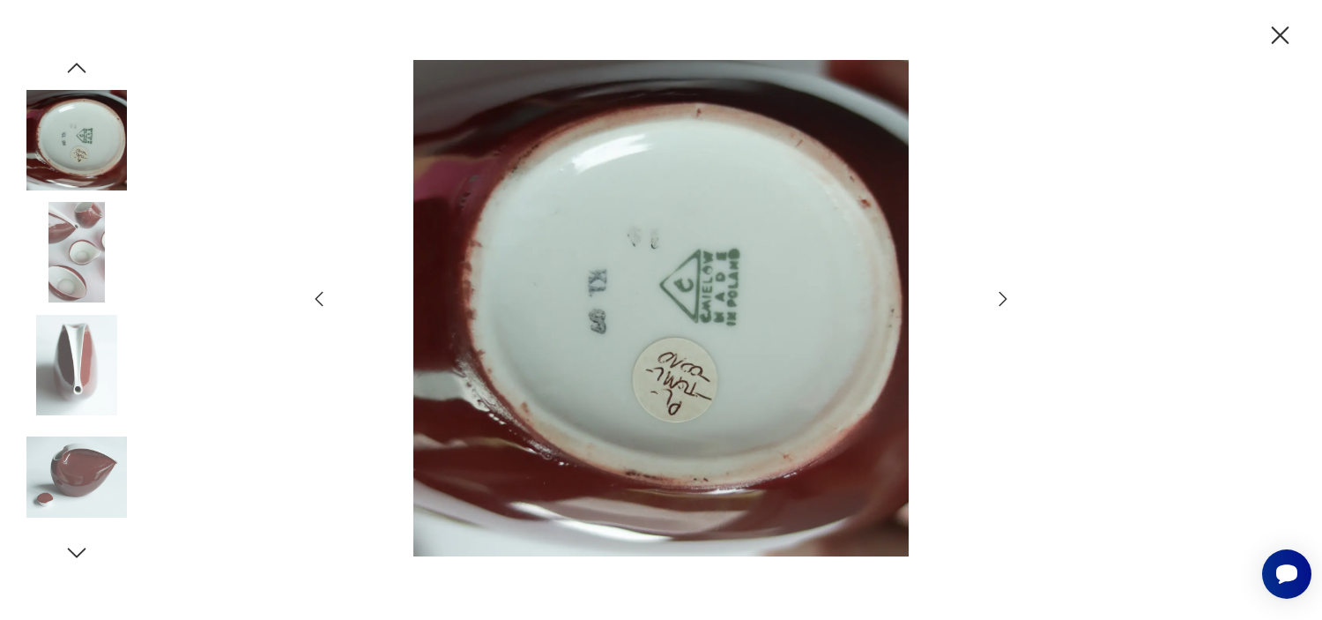
click at [1009, 298] on icon "button" at bounding box center [1002, 298] width 21 height 21
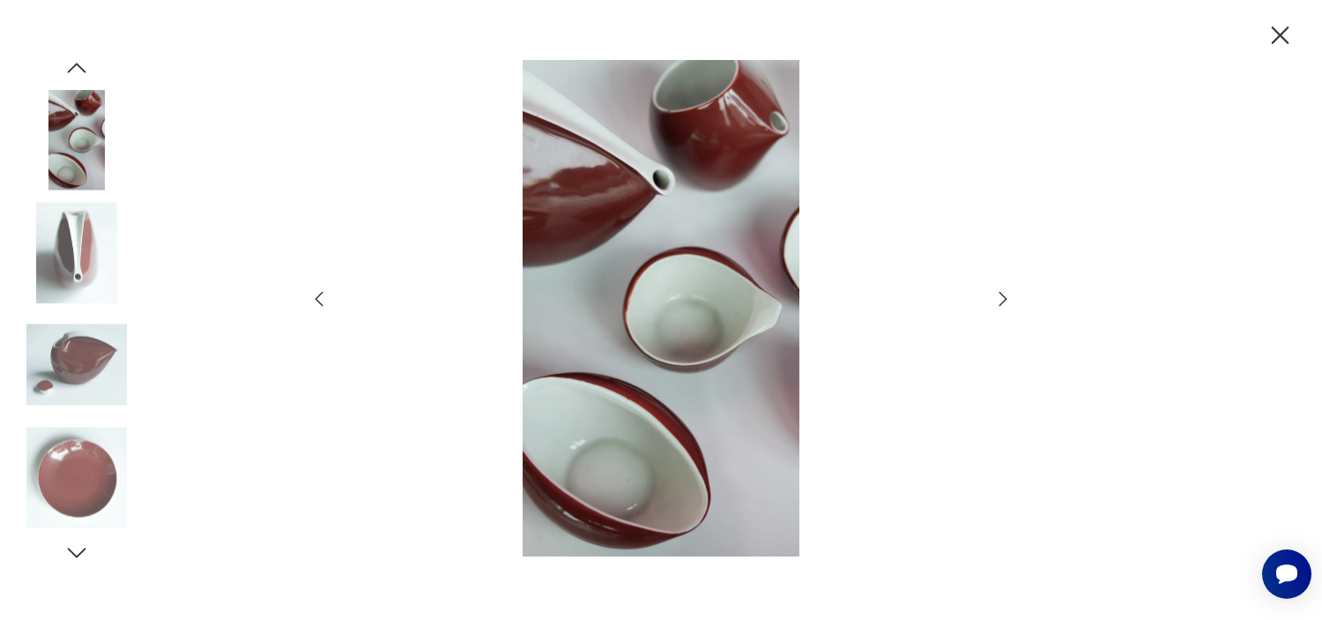
click at [1009, 298] on icon "button" at bounding box center [1002, 298] width 21 height 21
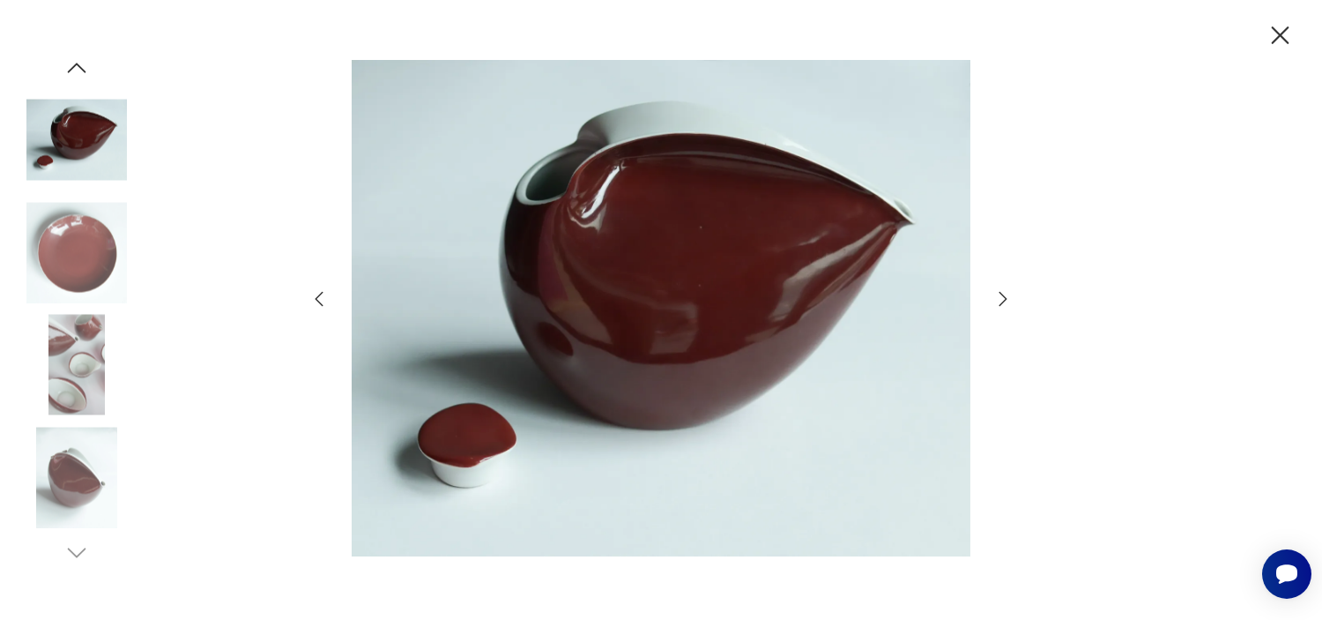
click at [1009, 298] on icon "button" at bounding box center [1002, 298] width 21 height 21
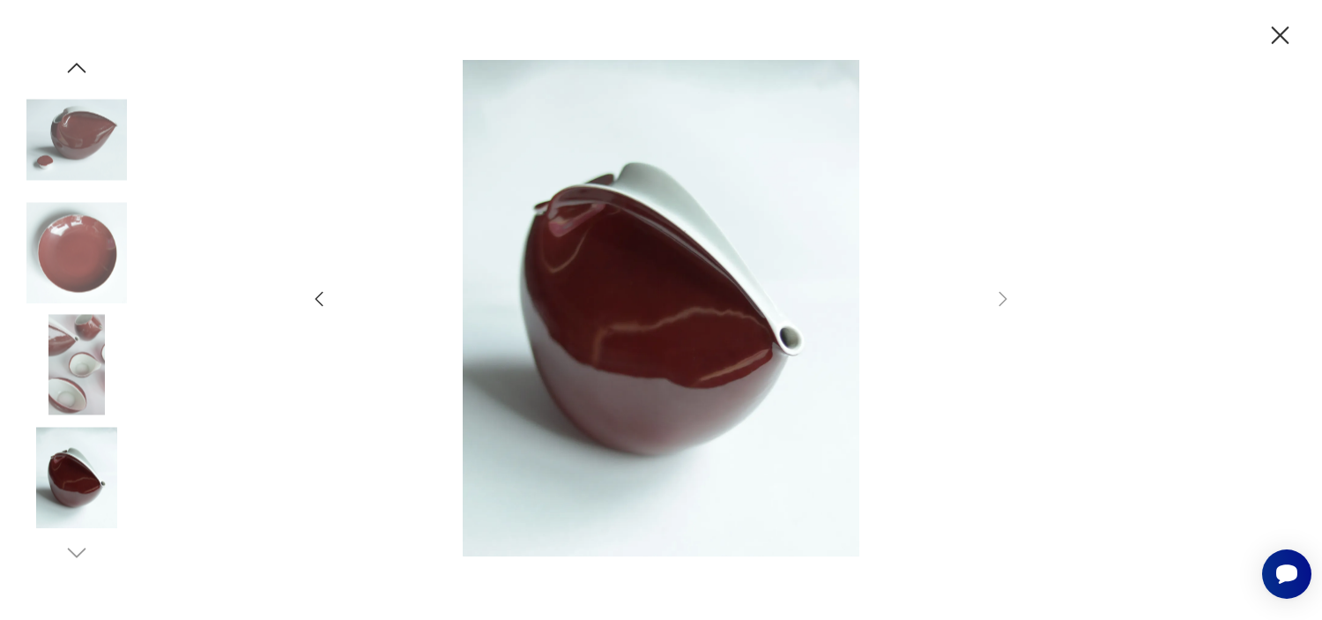
click at [1276, 31] on icon "button" at bounding box center [1281, 35] width 18 height 18
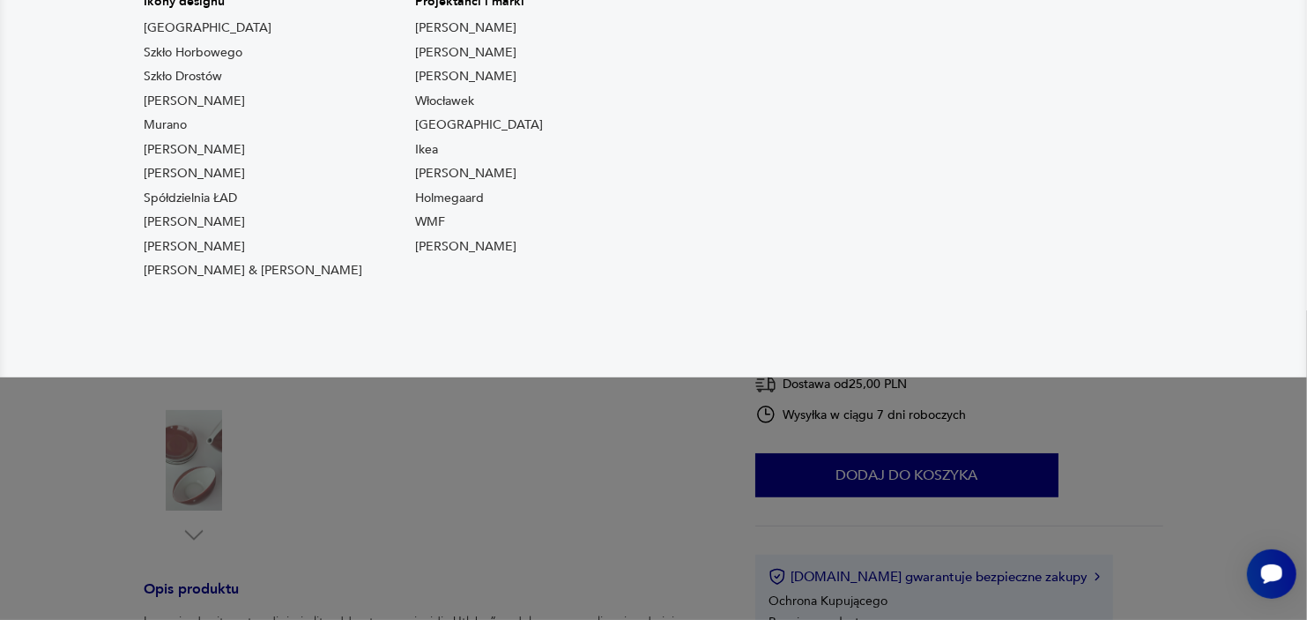
scroll to position [293, 0]
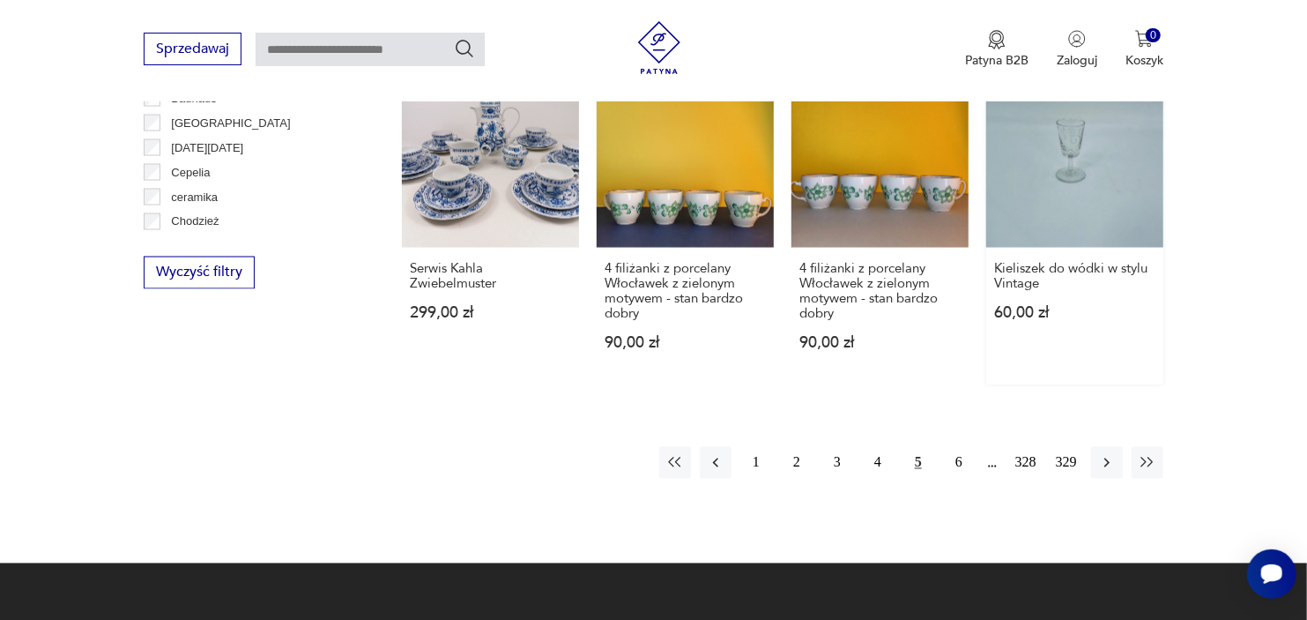
scroll to position [1769, 0]
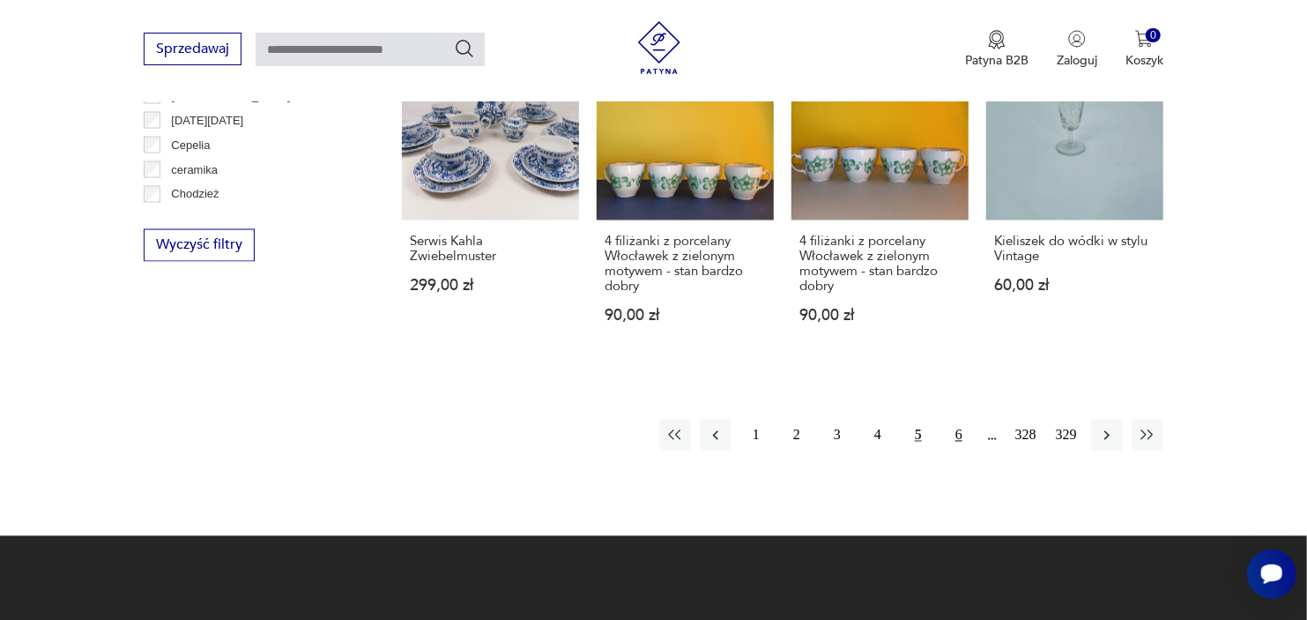
click at [957, 436] on button "6" at bounding box center [959, 436] width 32 height 32
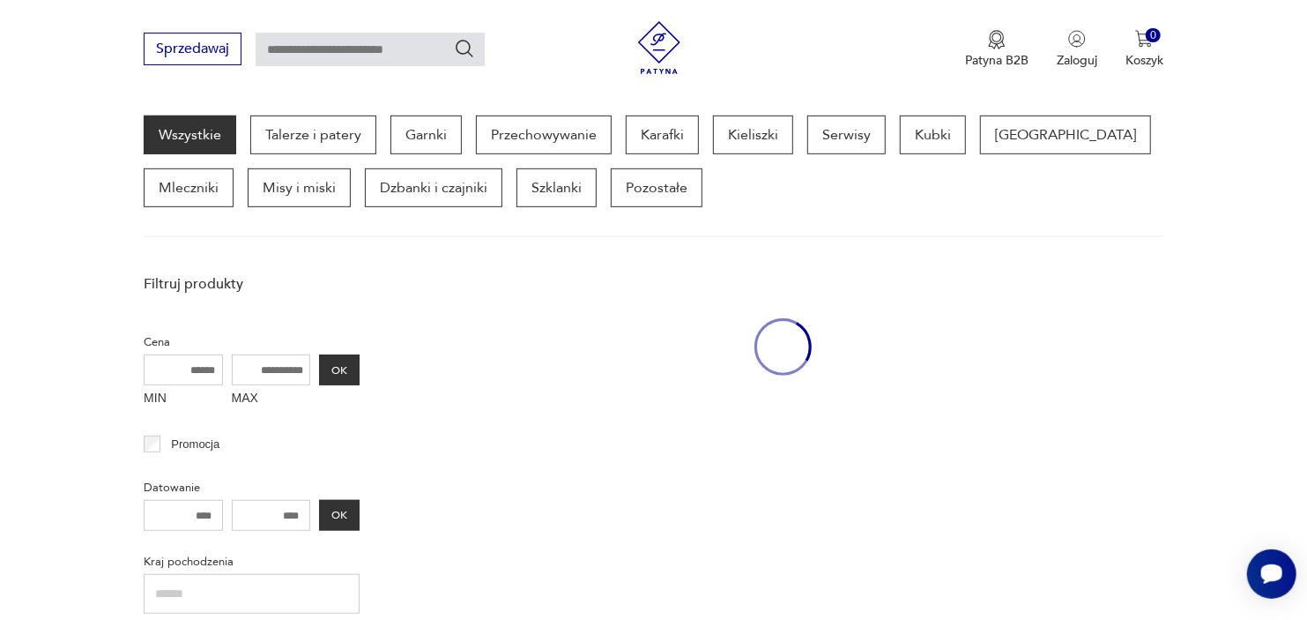
scroll to position [467, 0]
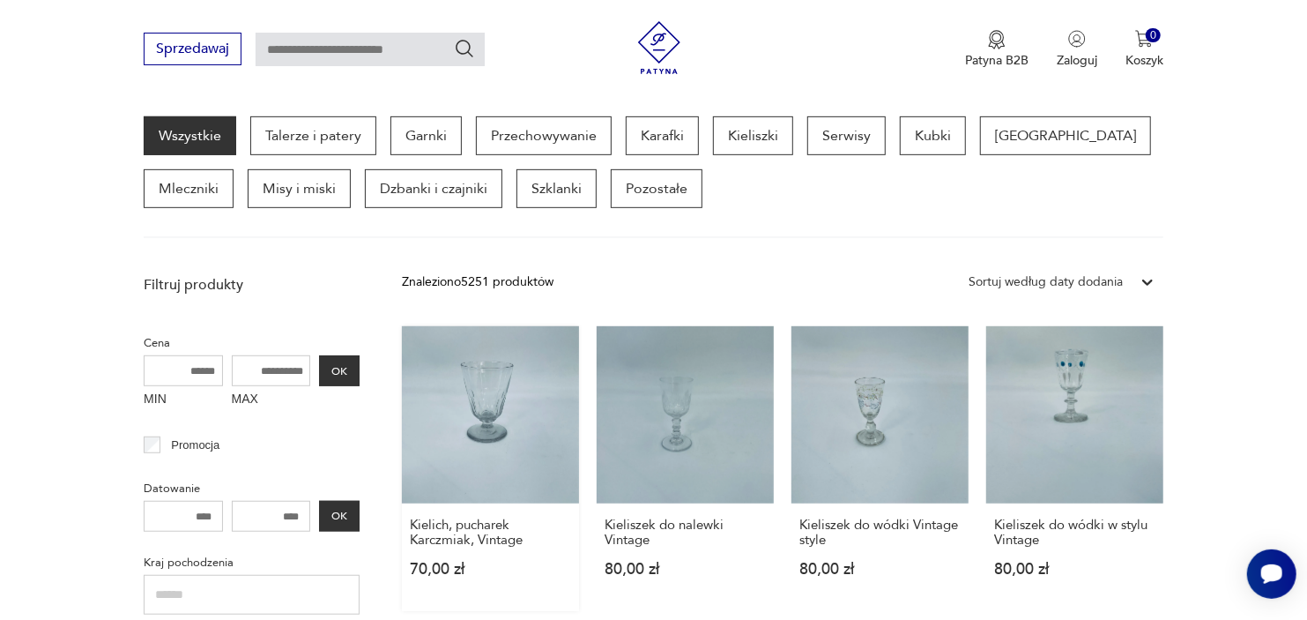
click at [500, 421] on link "Kielich, pucharek Karczmiak, Vintage 70,00 zł" at bounding box center [490, 468] width 177 height 285
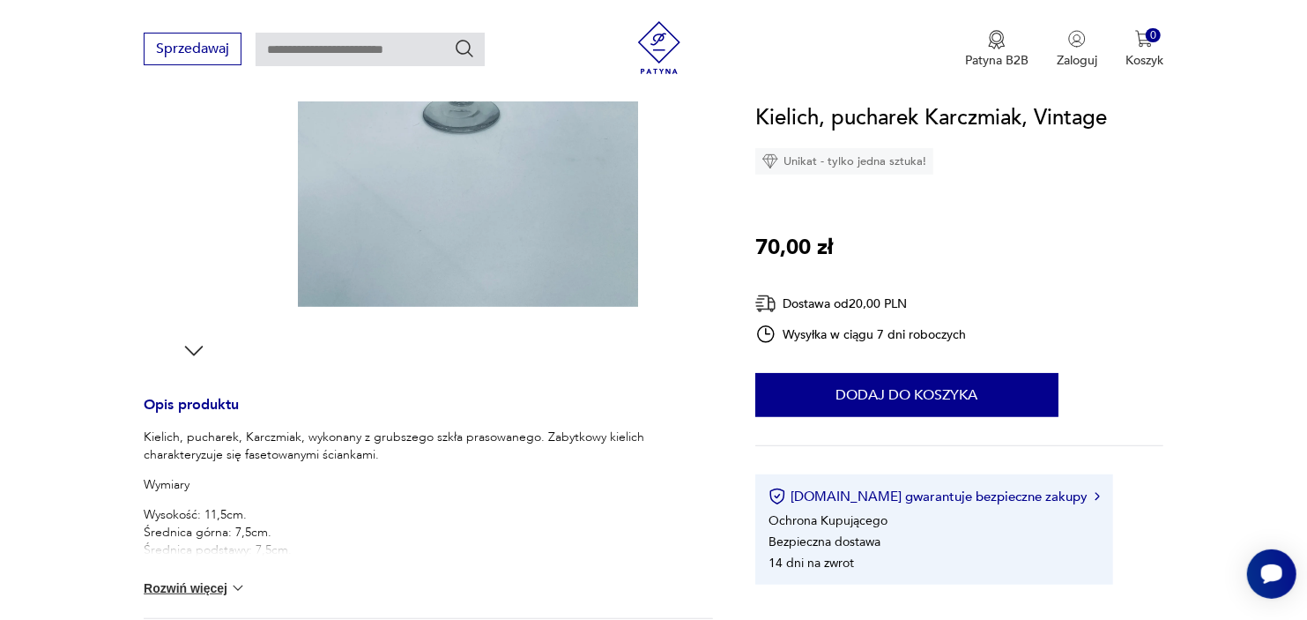
scroll to position [489, 0]
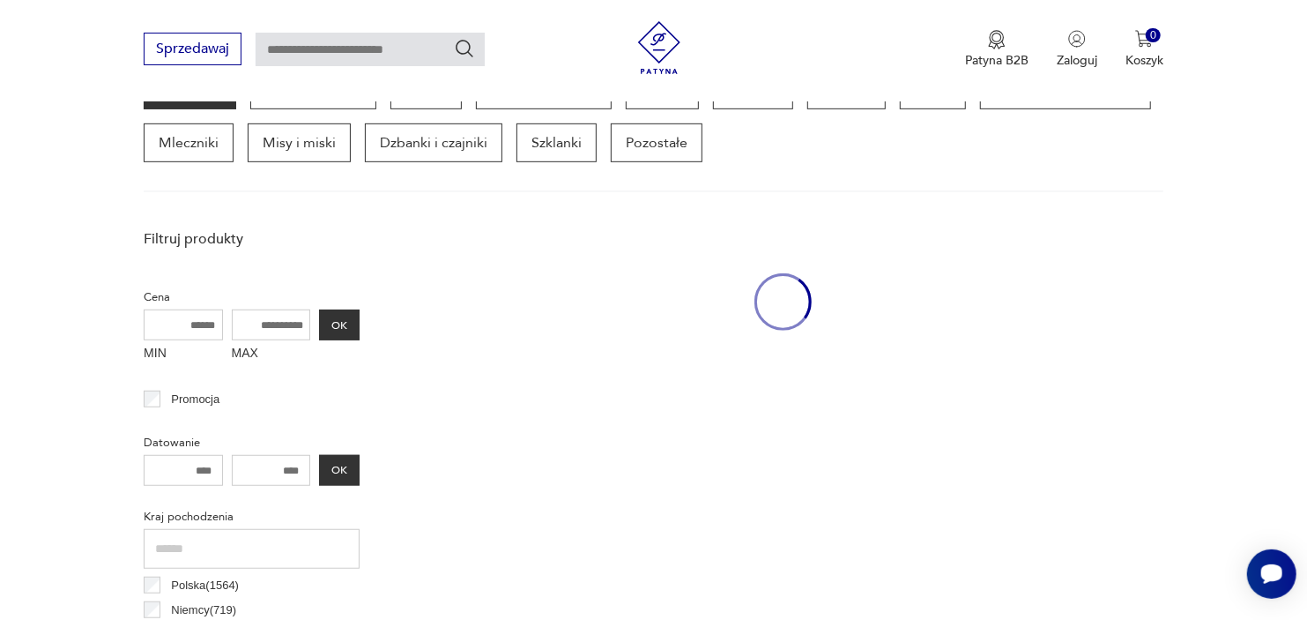
scroll to position [467, 0]
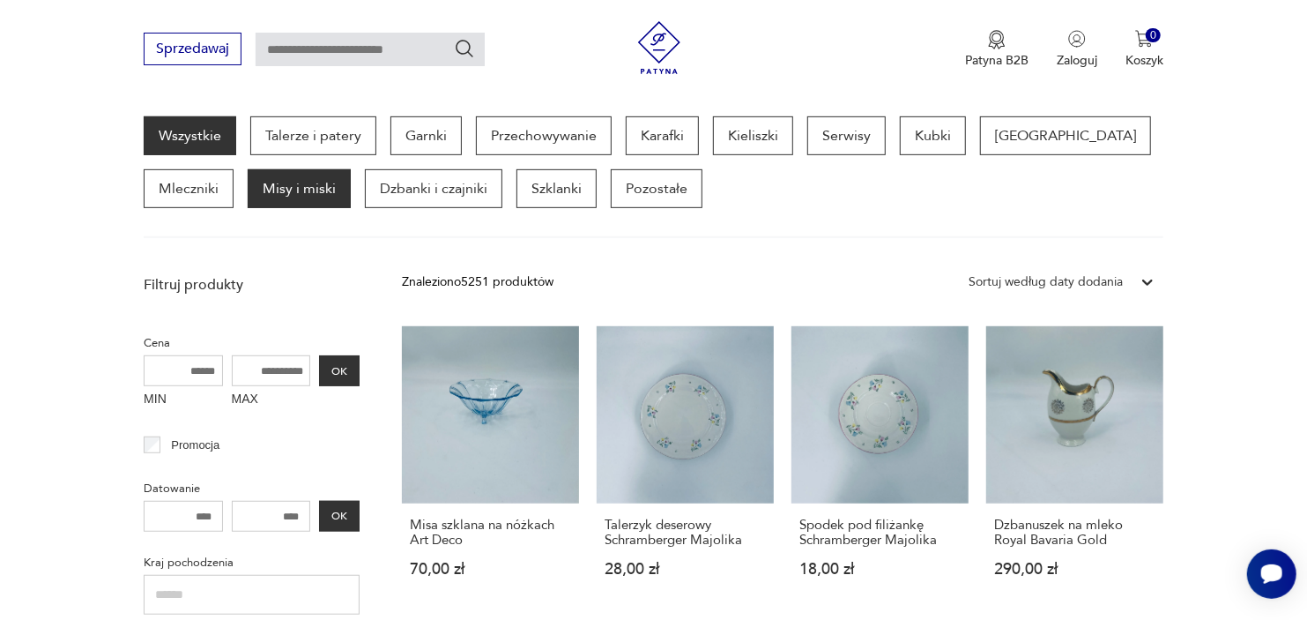
click at [248, 197] on p "Misy i miski" at bounding box center [299, 188] width 103 height 39
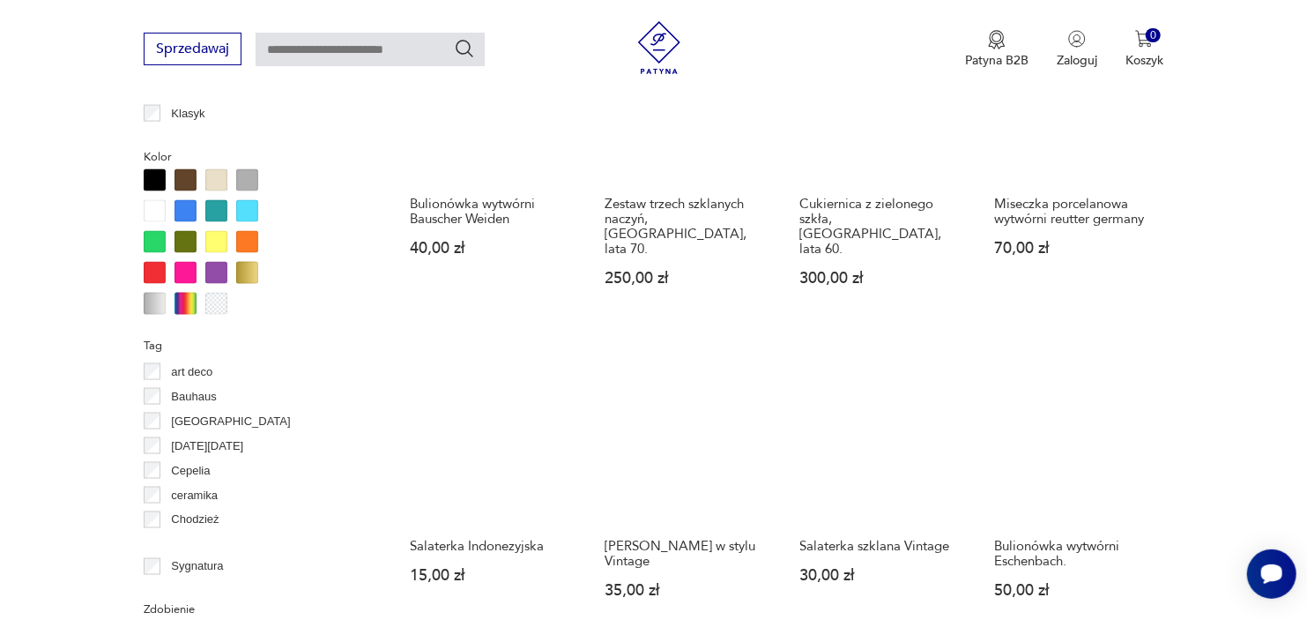
scroll to position [1446, 0]
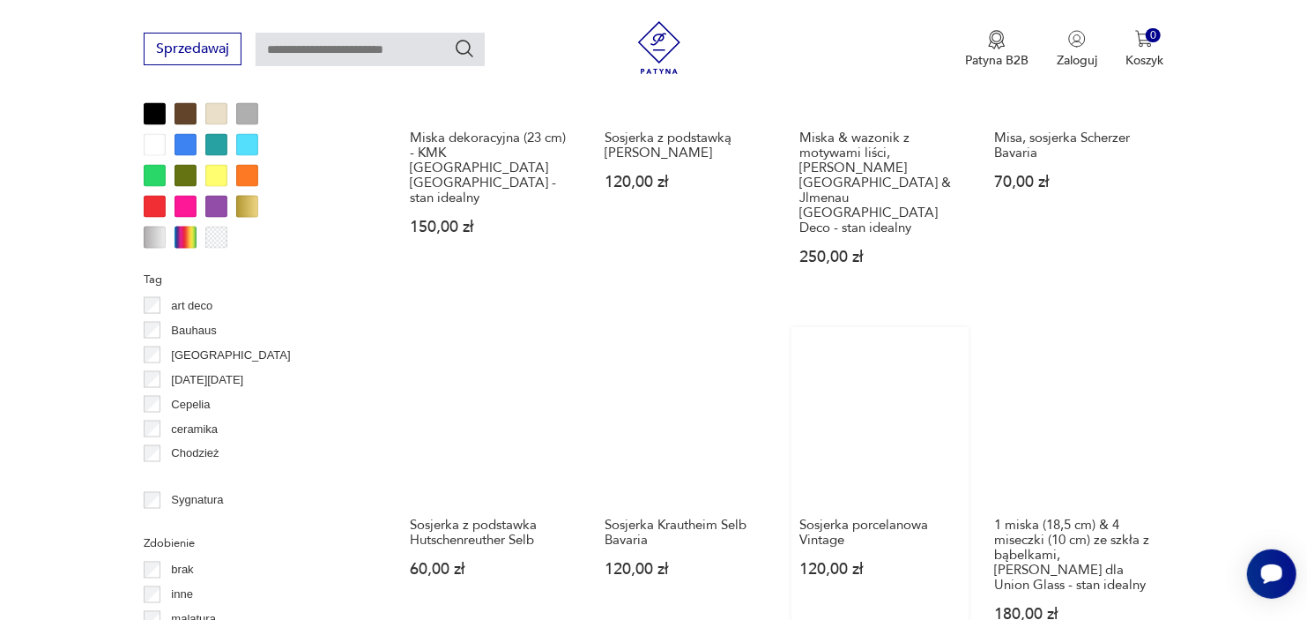
scroll to position [1544, 0]
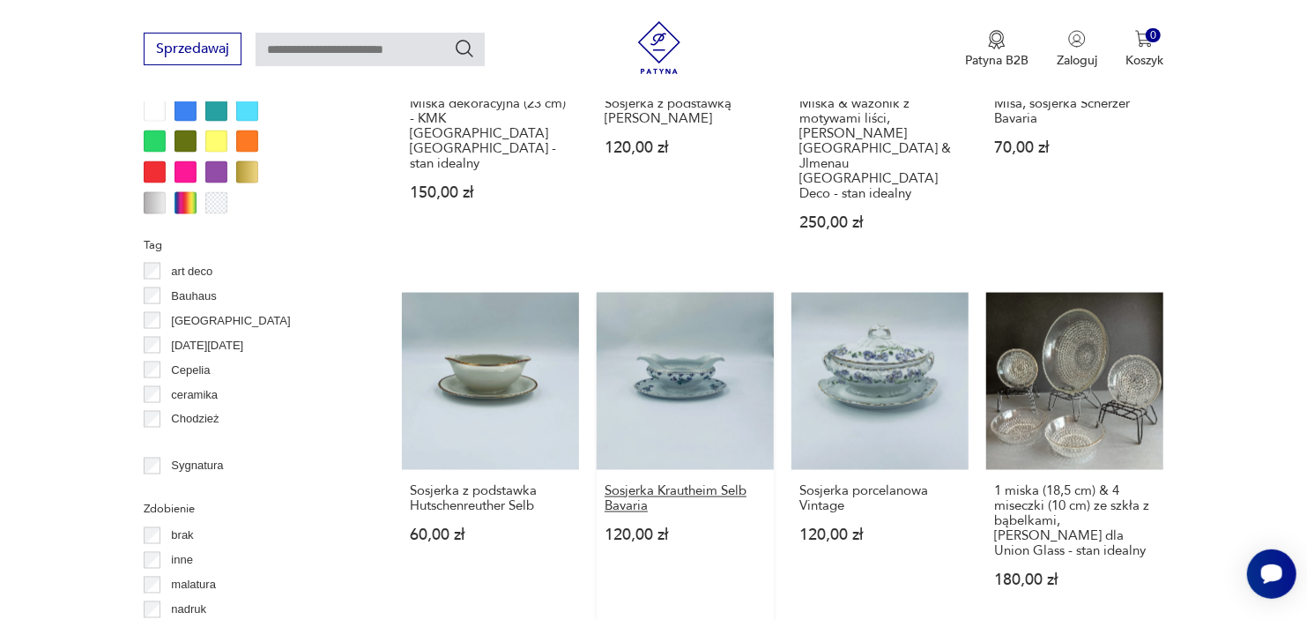
click at [643, 484] on h3 "Sosjerka Krautheim Selb Bavaria" at bounding box center [685, 499] width 161 height 30
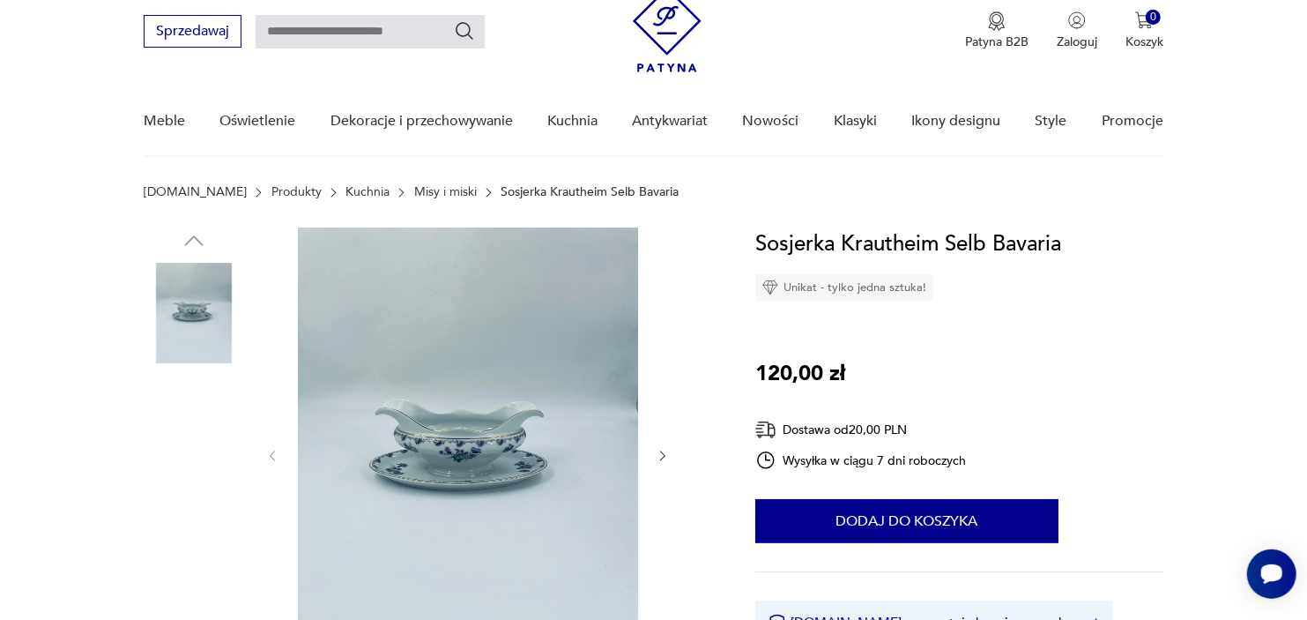
scroll to position [196, 0]
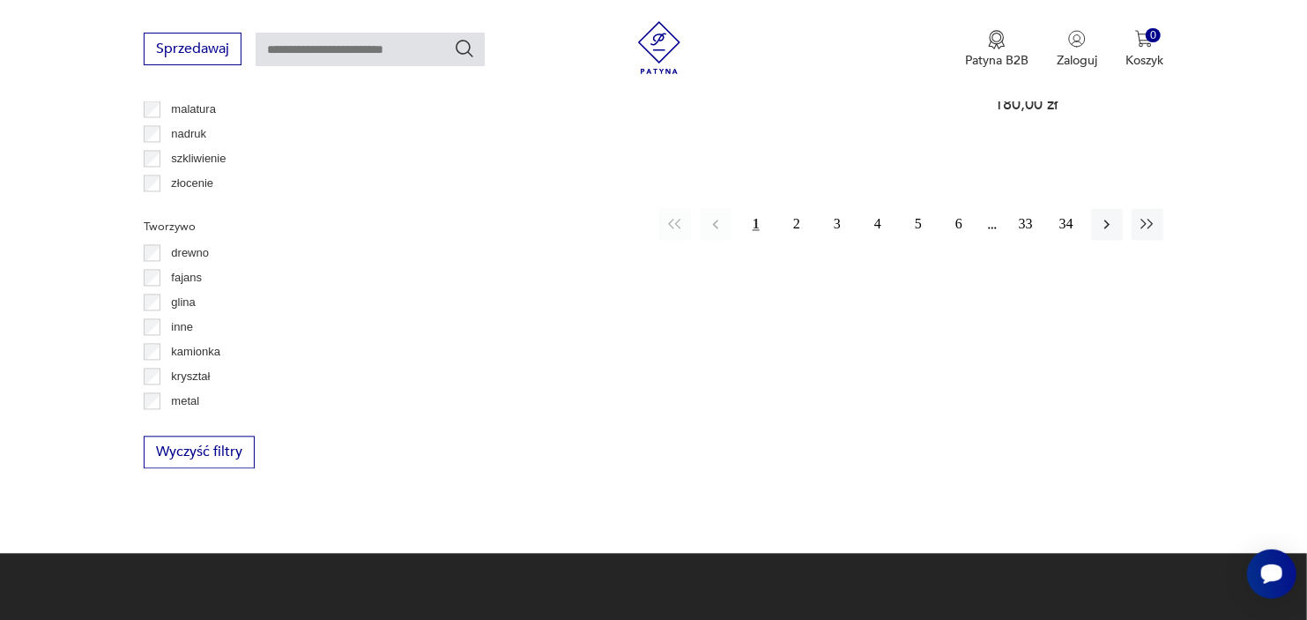
scroll to position [2033, 0]
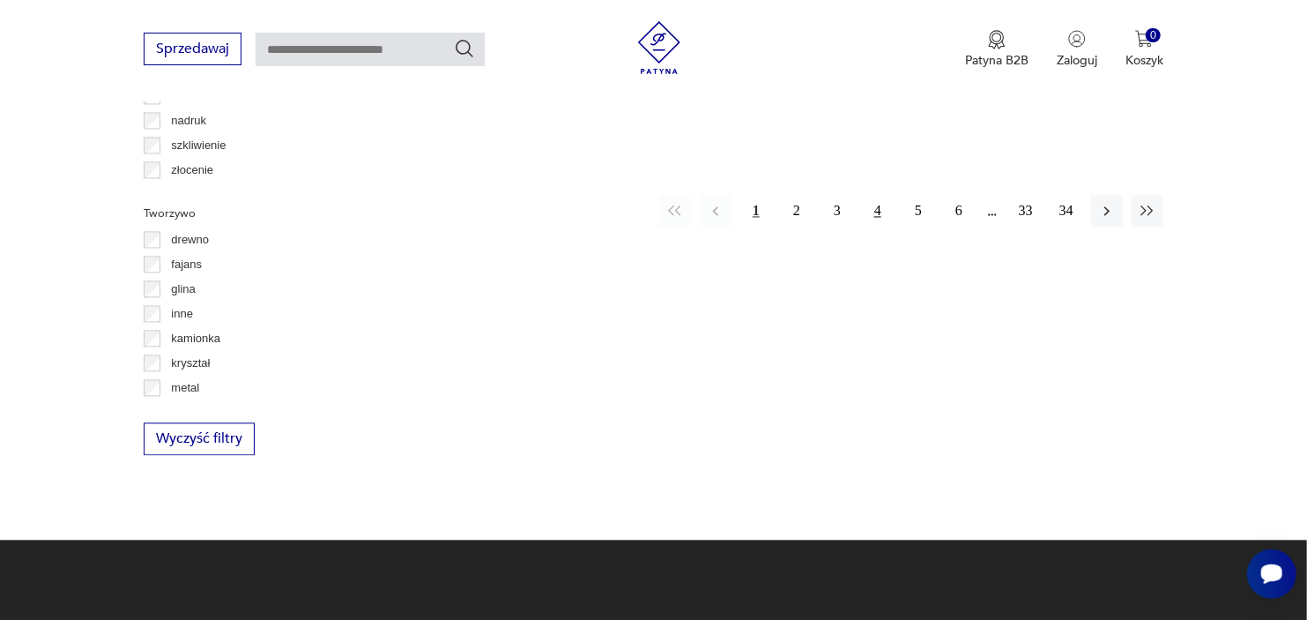
click at [874, 195] on button "4" at bounding box center [878, 211] width 32 height 32
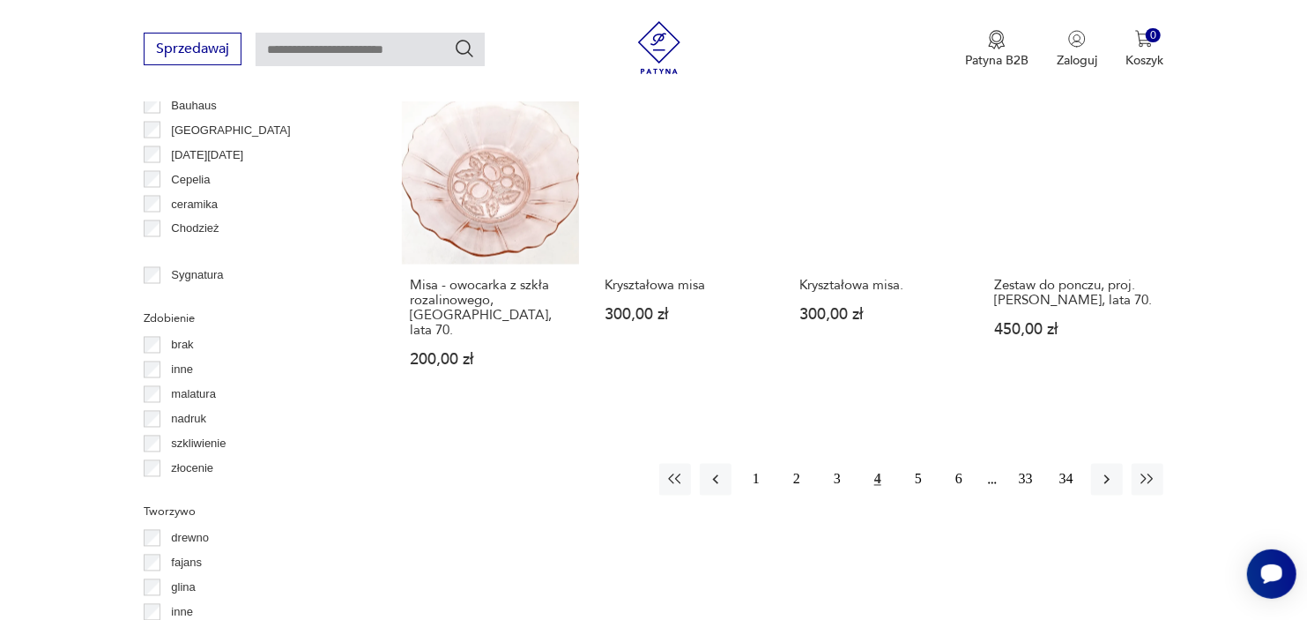
scroll to position [1740, 0]
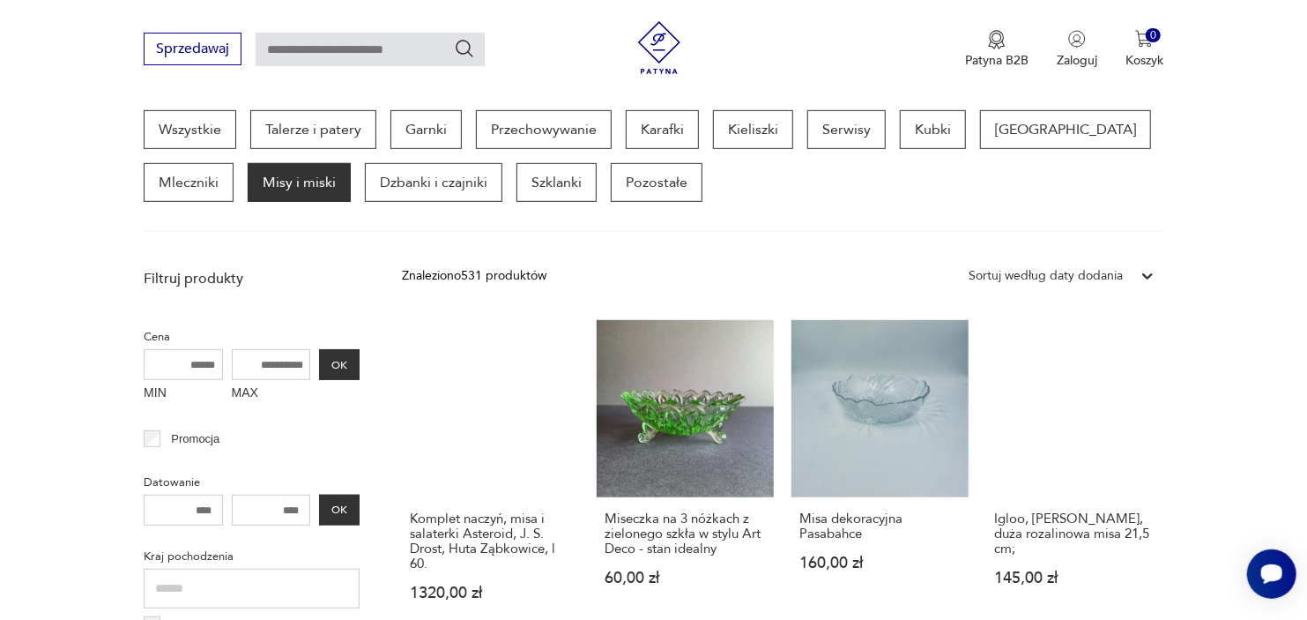
scroll to position [467, 0]
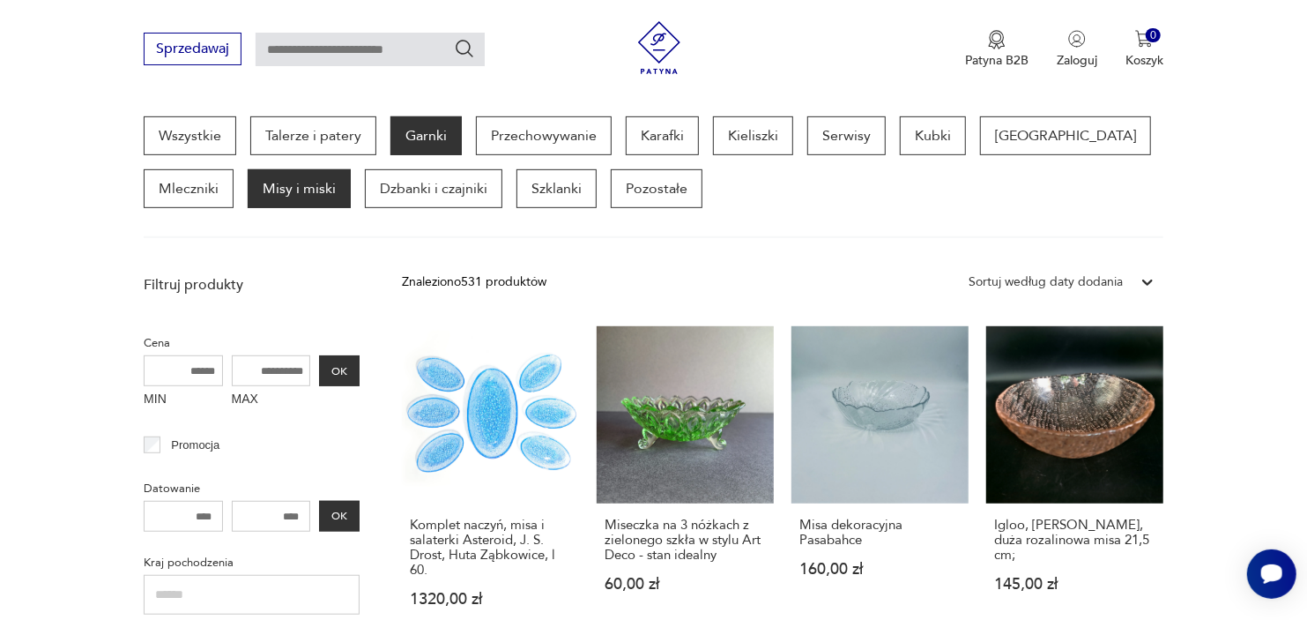
click at [442, 134] on p "Garnki" at bounding box center [425, 135] width 71 height 39
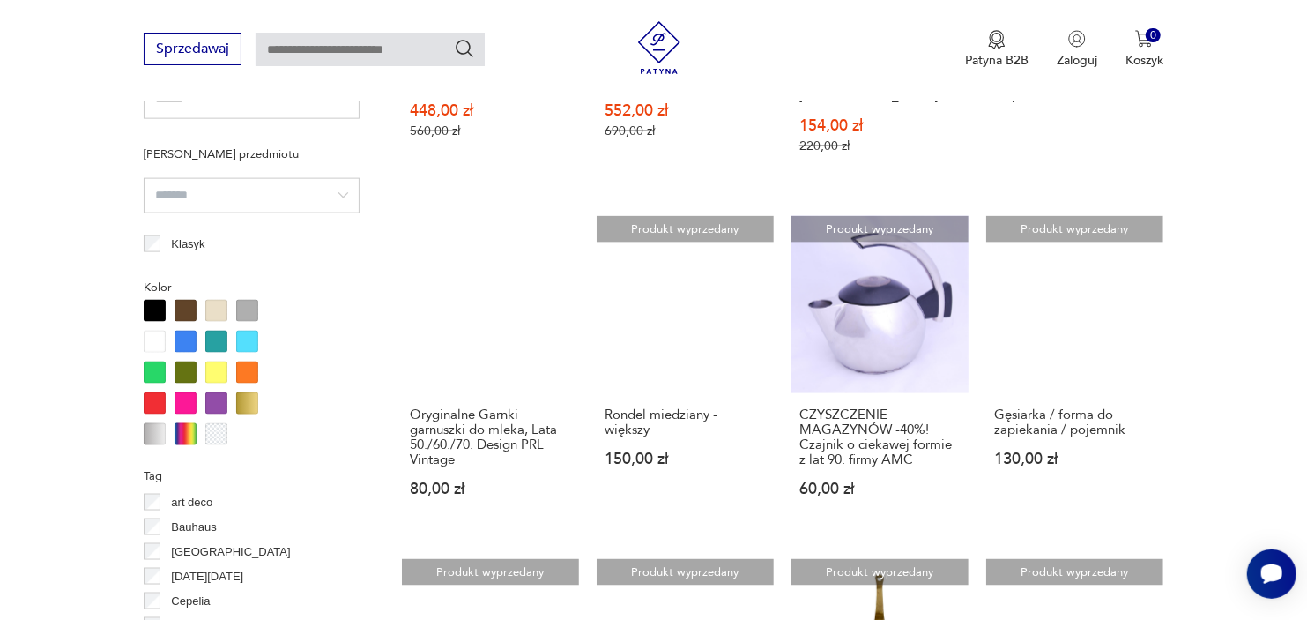
scroll to position [1348, 0]
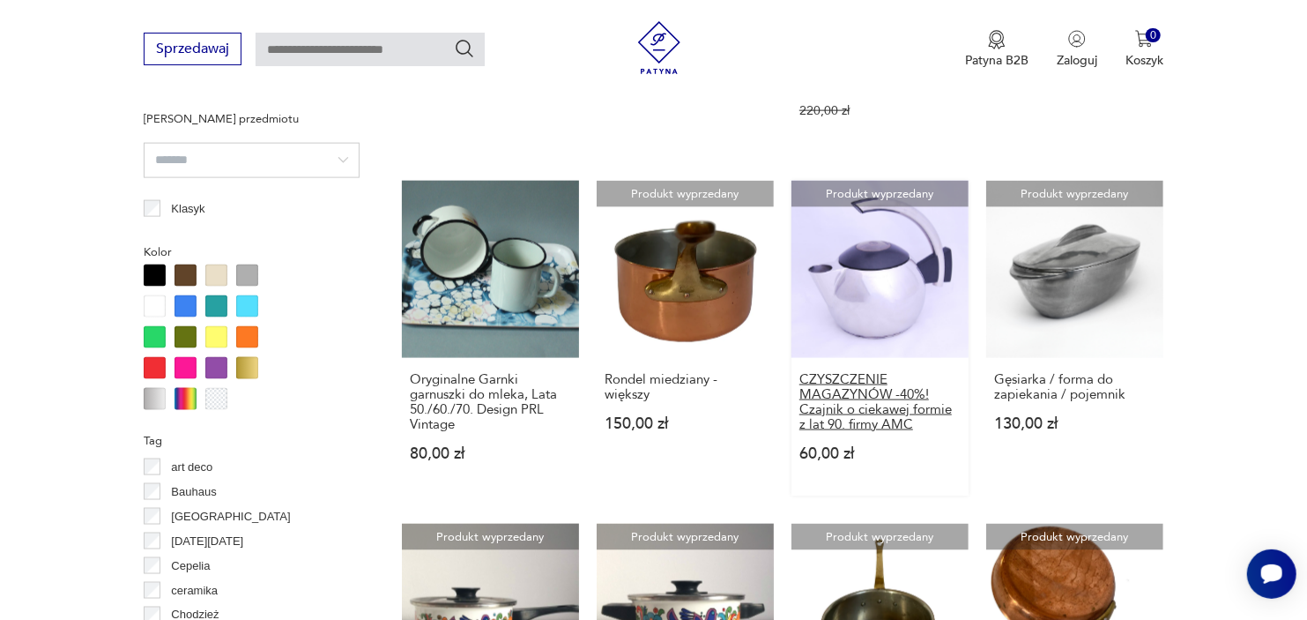
click at [835, 372] on h3 "CZYSZCZENIE MAGAZYNÓW -40%! Czajnik o ciekawej formie z lat 90. firmy AMC" at bounding box center [879, 402] width 161 height 60
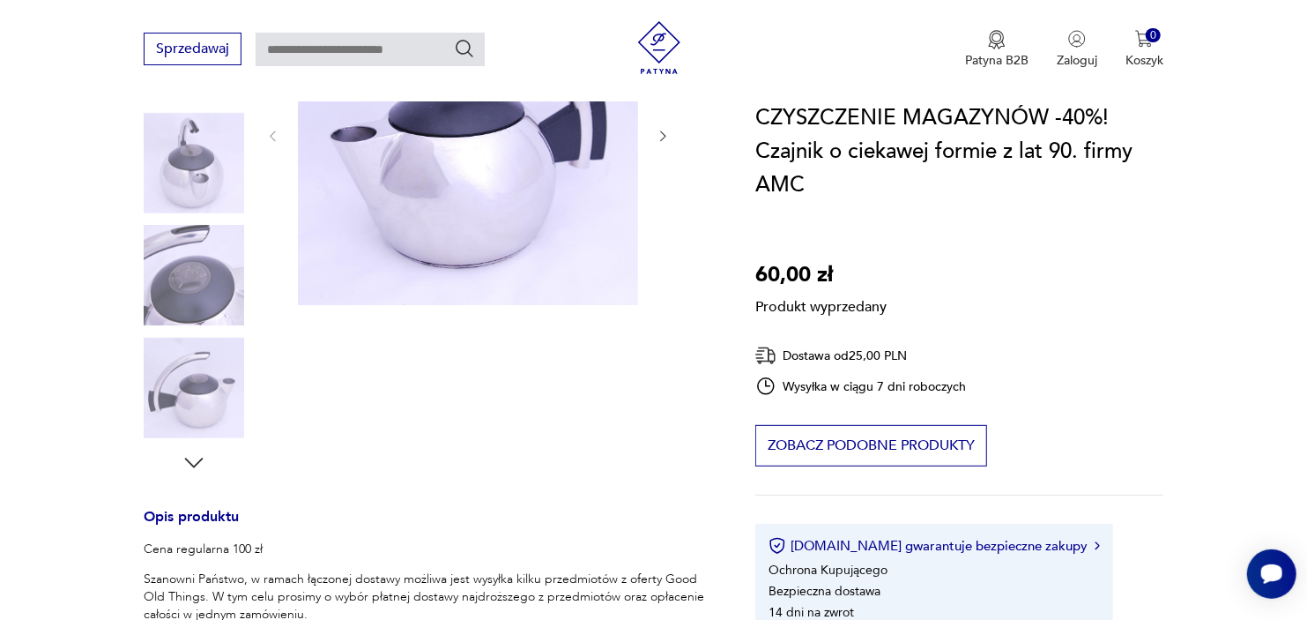
scroll to position [489, 0]
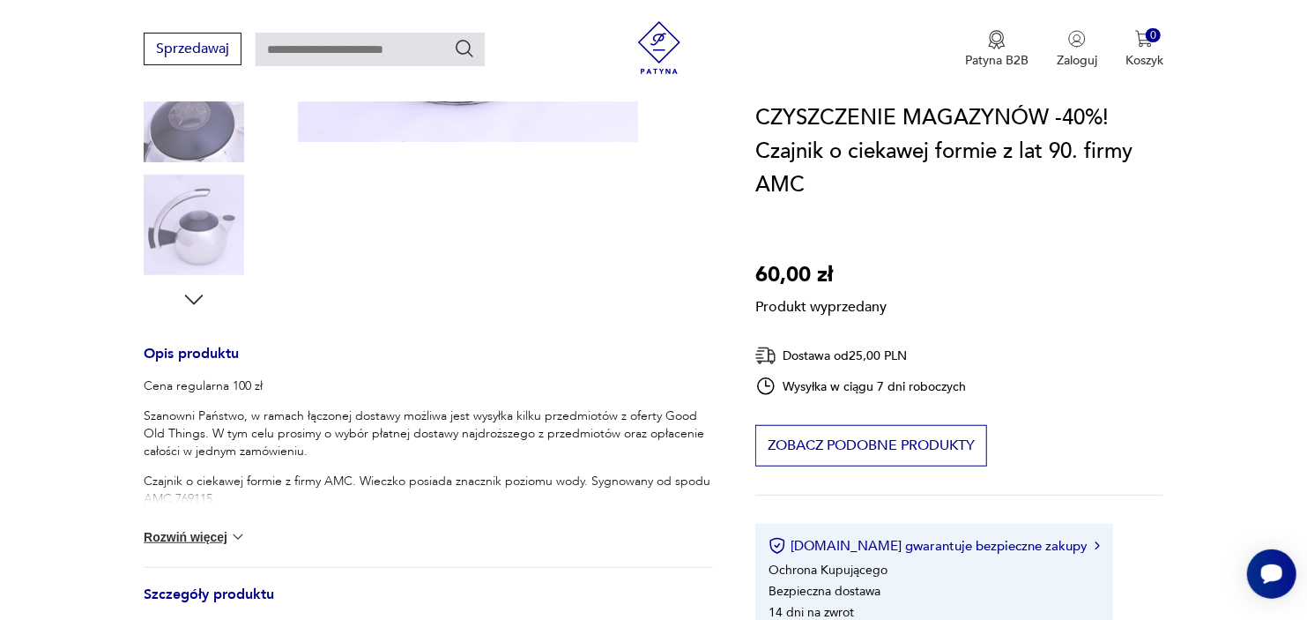
click at [198, 535] on button "Rozwiń więcej" at bounding box center [195, 537] width 102 height 18
click at [198, 535] on div "Cena regularna 100 zł Szanowni Państwo, w ramach łączonej dostawy możliwa jest …" at bounding box center [428, 471] width 569 height 189
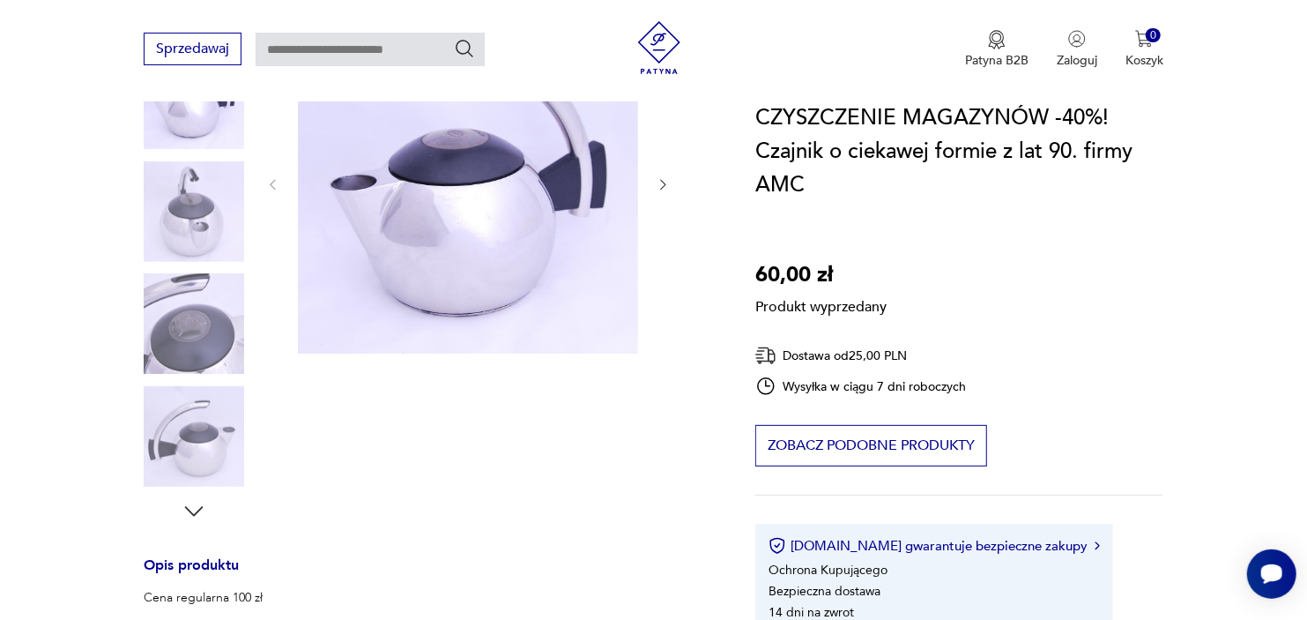
scroll to position [196, 0]
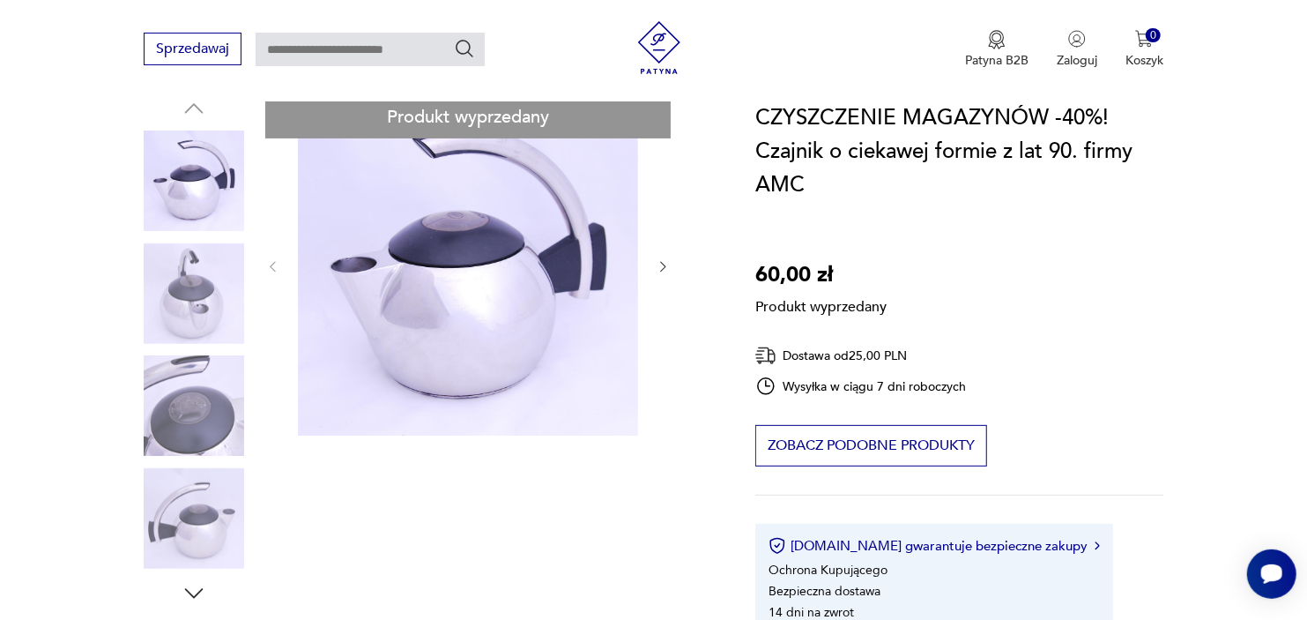
scroll to position [467, 0]
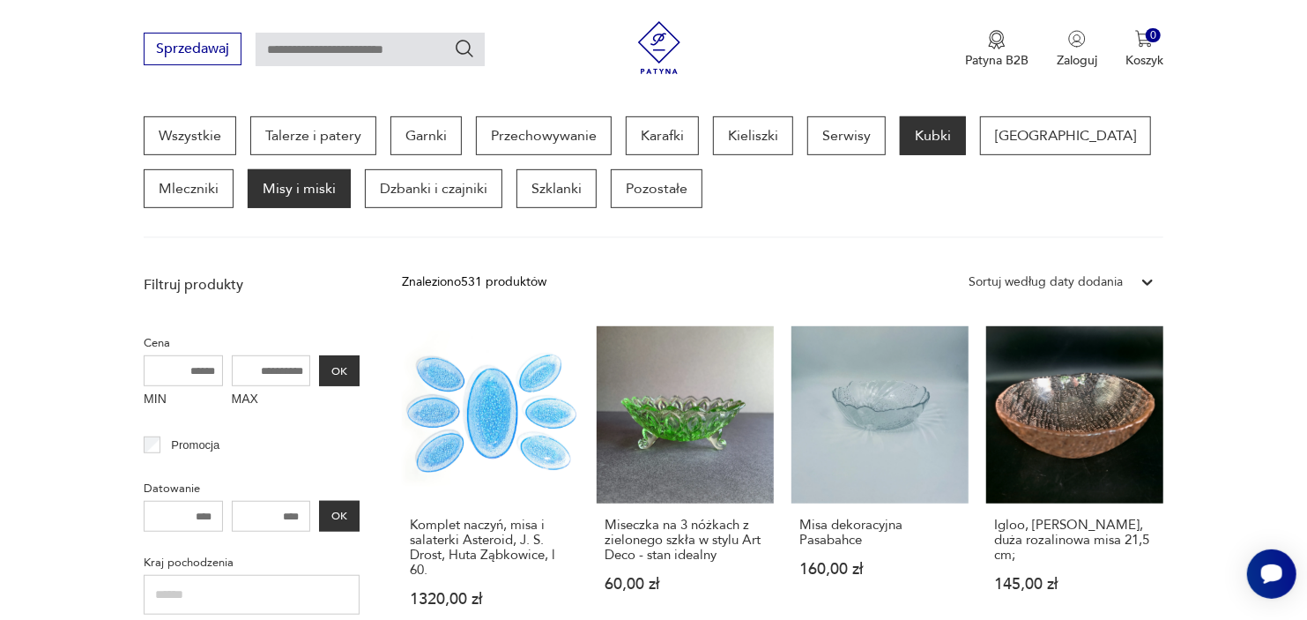
click at [935, 132] on p "Kubki" at bounding box center [933, 135] width 66 height 39
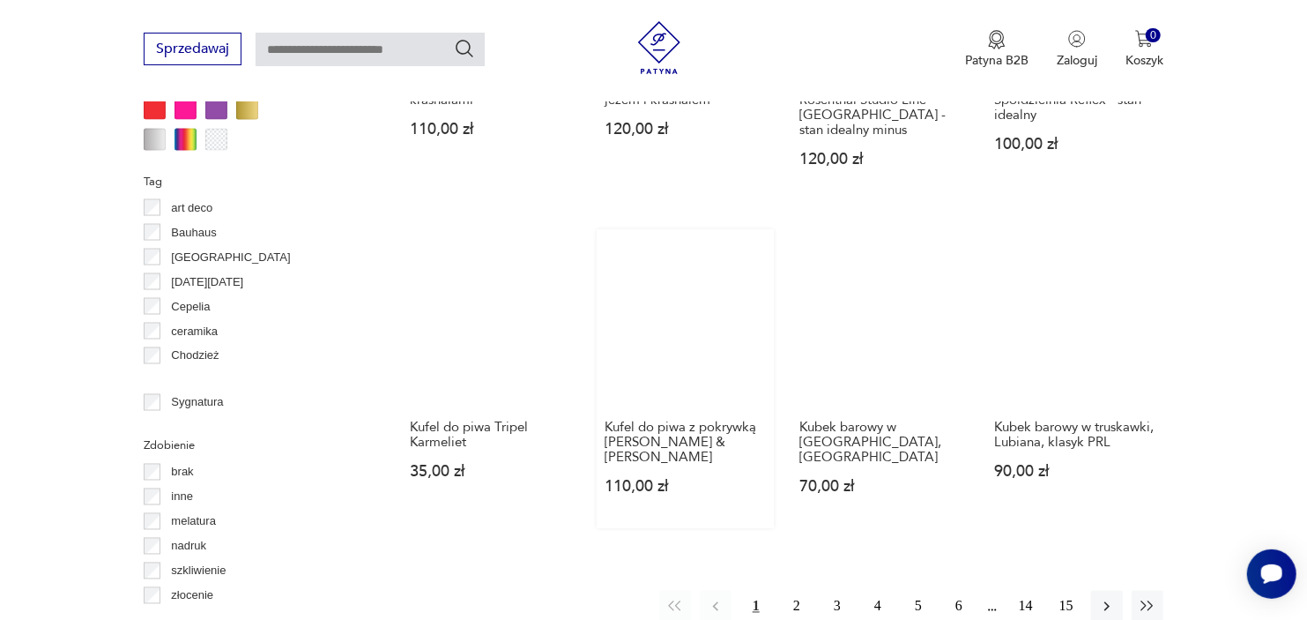
scroll to position [1642, 0]
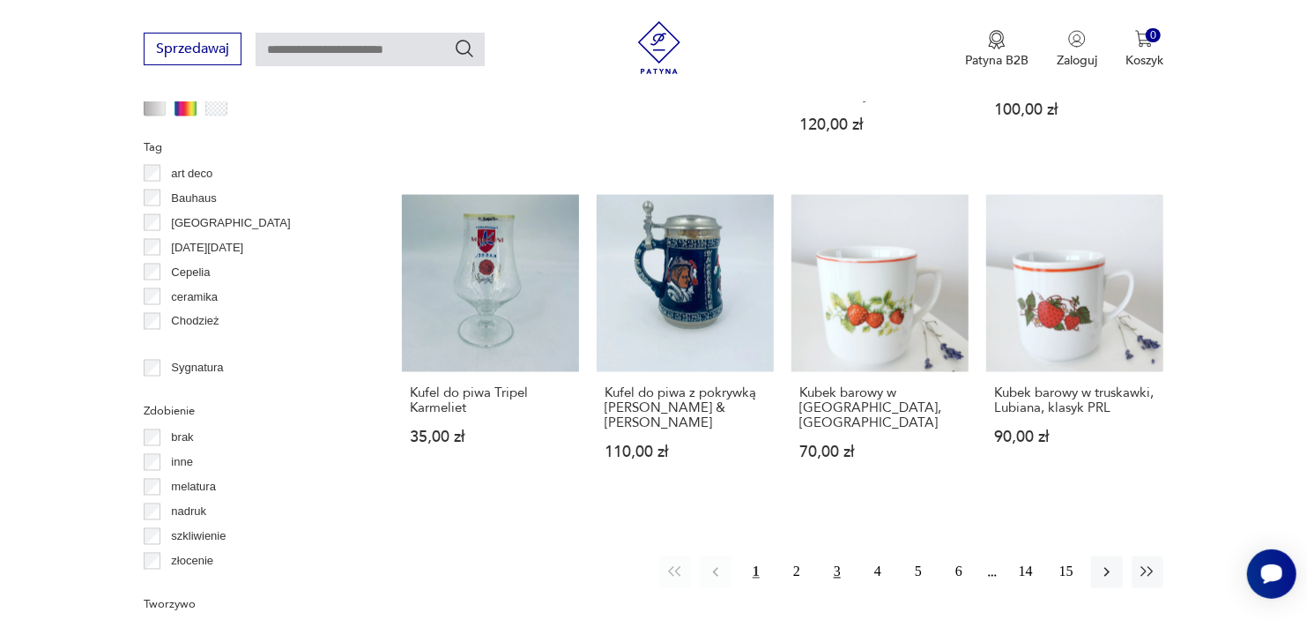
click at [836, 556] on button "3" at bounding box center [837, 572] width 32 height 32
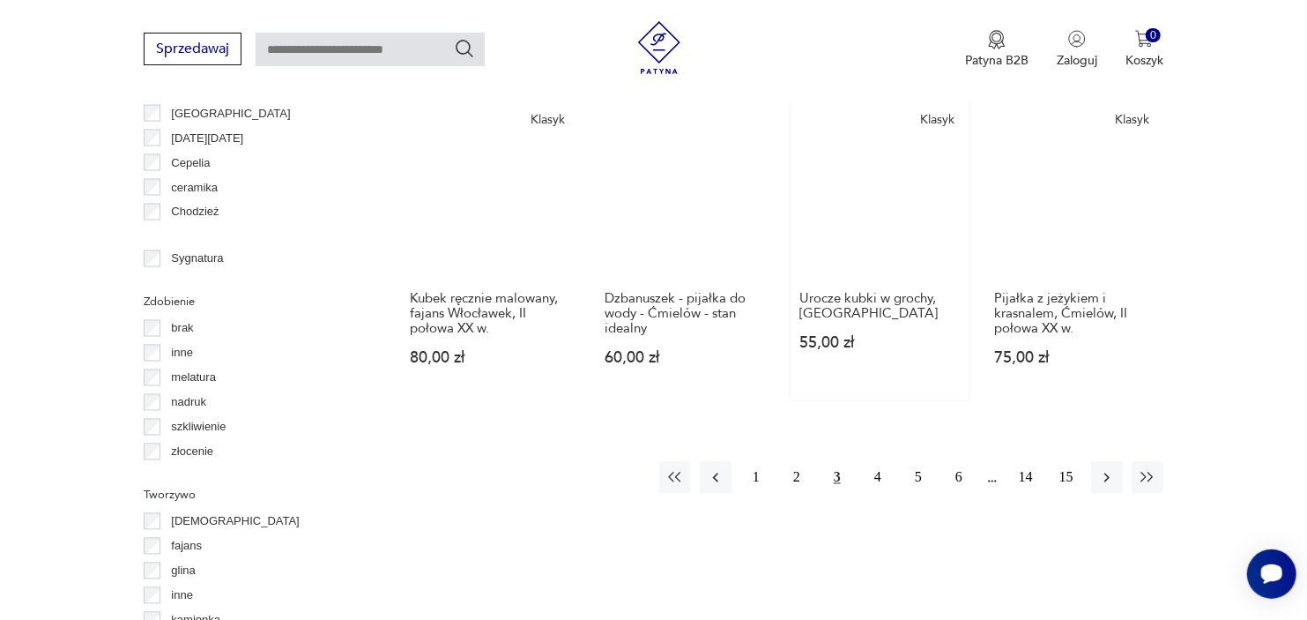
scroll to position [1935, 0]
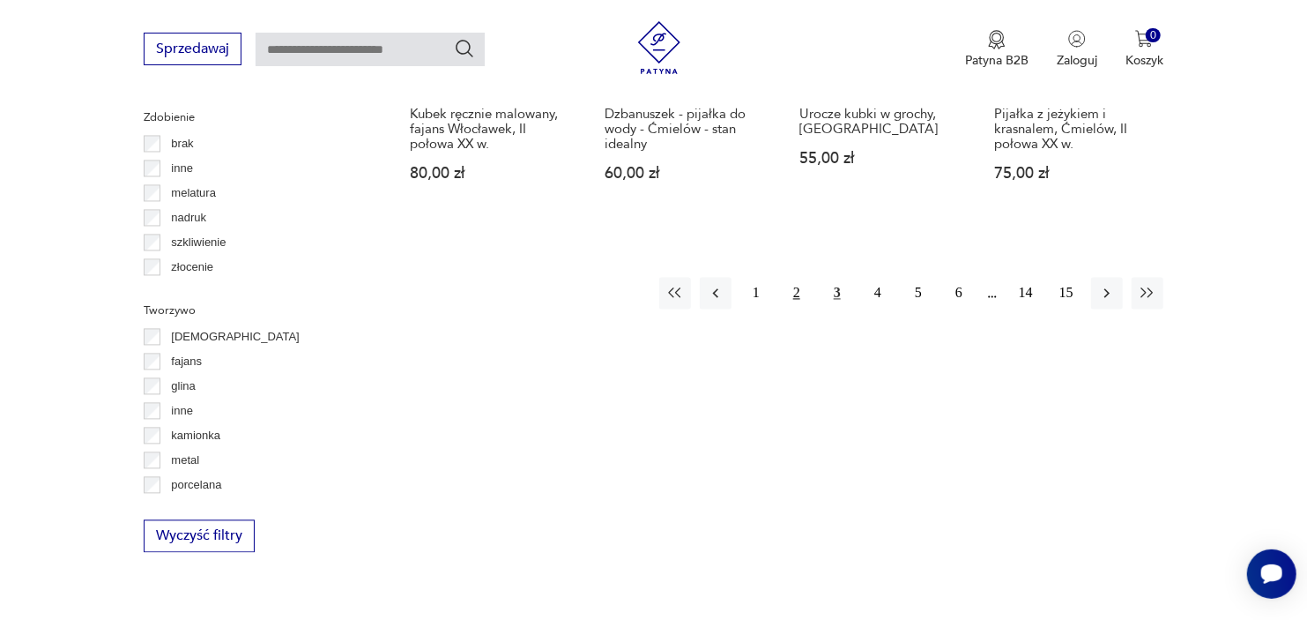
click at [795, 278] on button "2" at bounding box center [797, 294] width 32 height 32
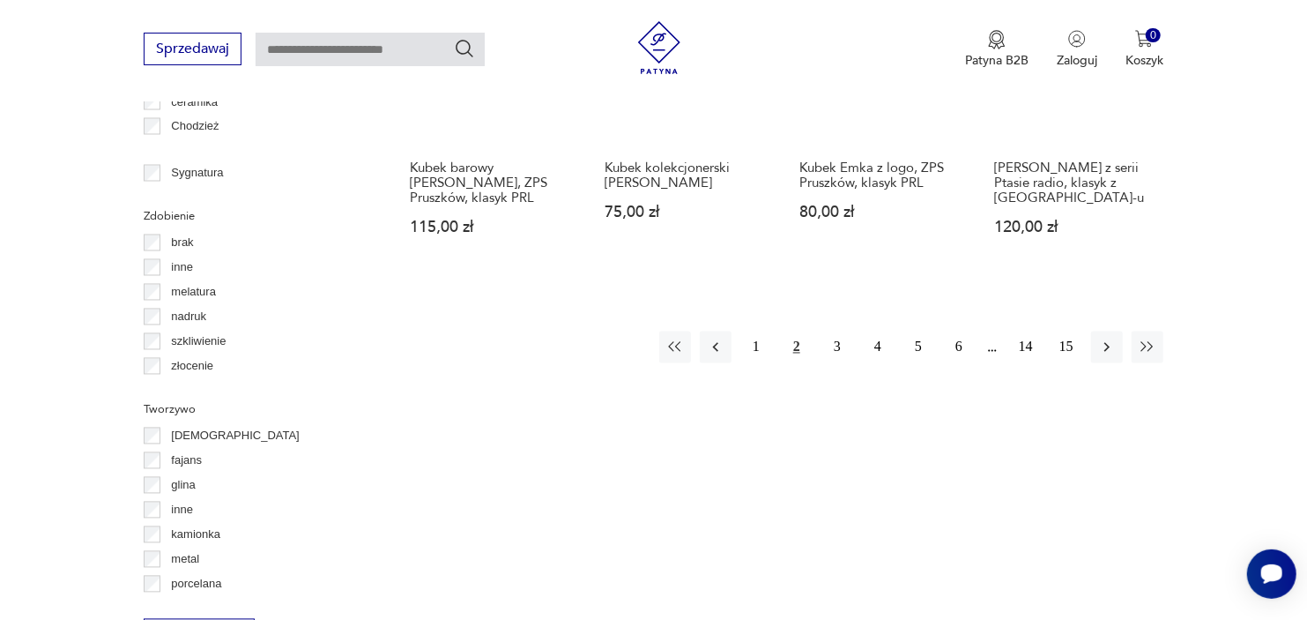
scroll to position [1838, 0]
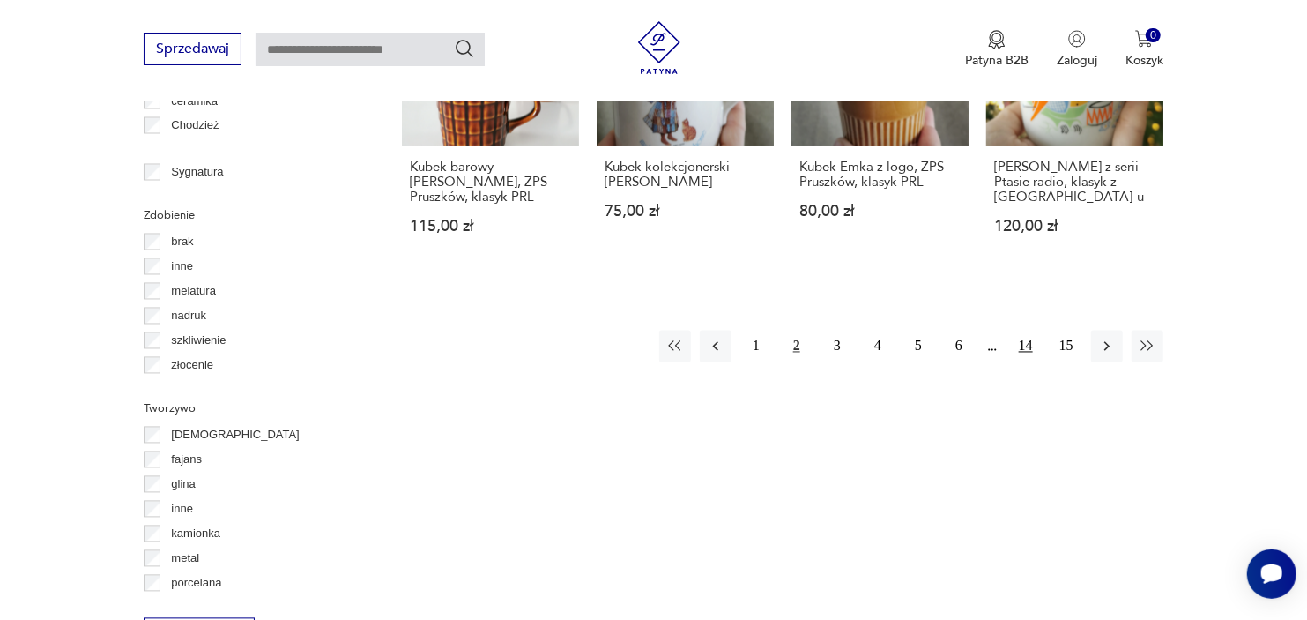
click at [1025, 331] on button "14" at bounding box center [1026, 347] width 32 height 32
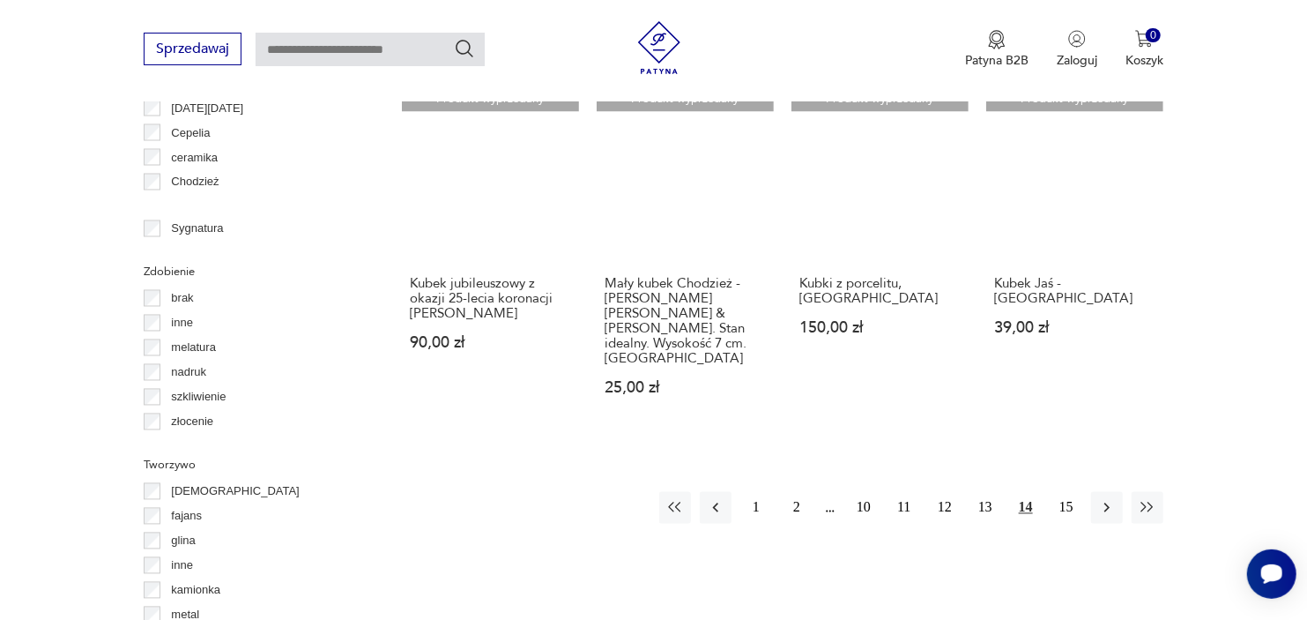
scroll to position [1838, 0]
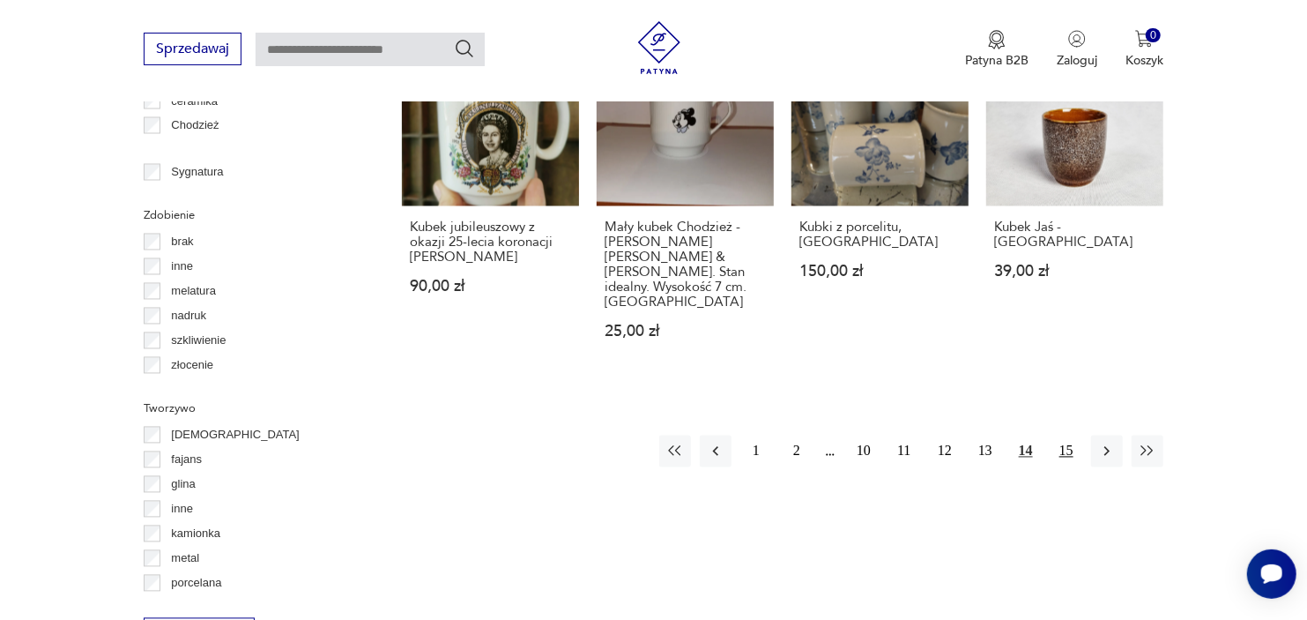
click at [1065, 435] on button "15" at bounding box center [1067, 451] width 32 height 32
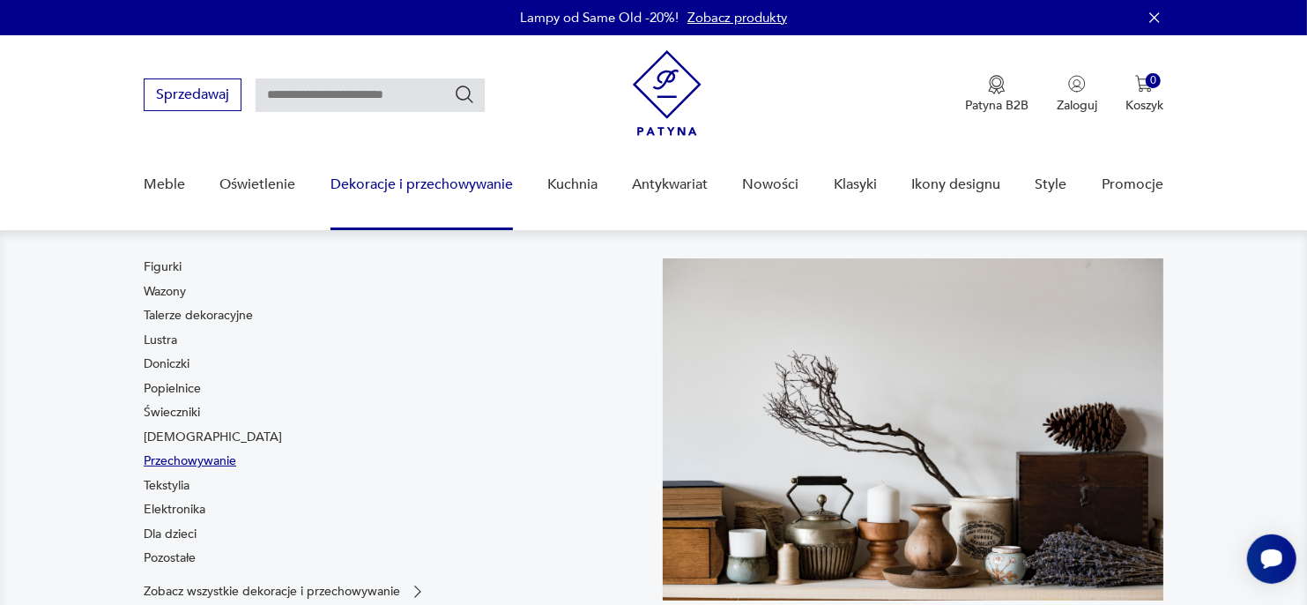
click at [196, 467] on link "Przechowywanie" at bounding box center [190, 461] width 93 height 18
click at [196, 467] on p "Przedstawiamy polski design zaklęty w ceramice – wyroby kultowej fabryki Lubian…" at bounding box center [348, 452] width 352 height 97
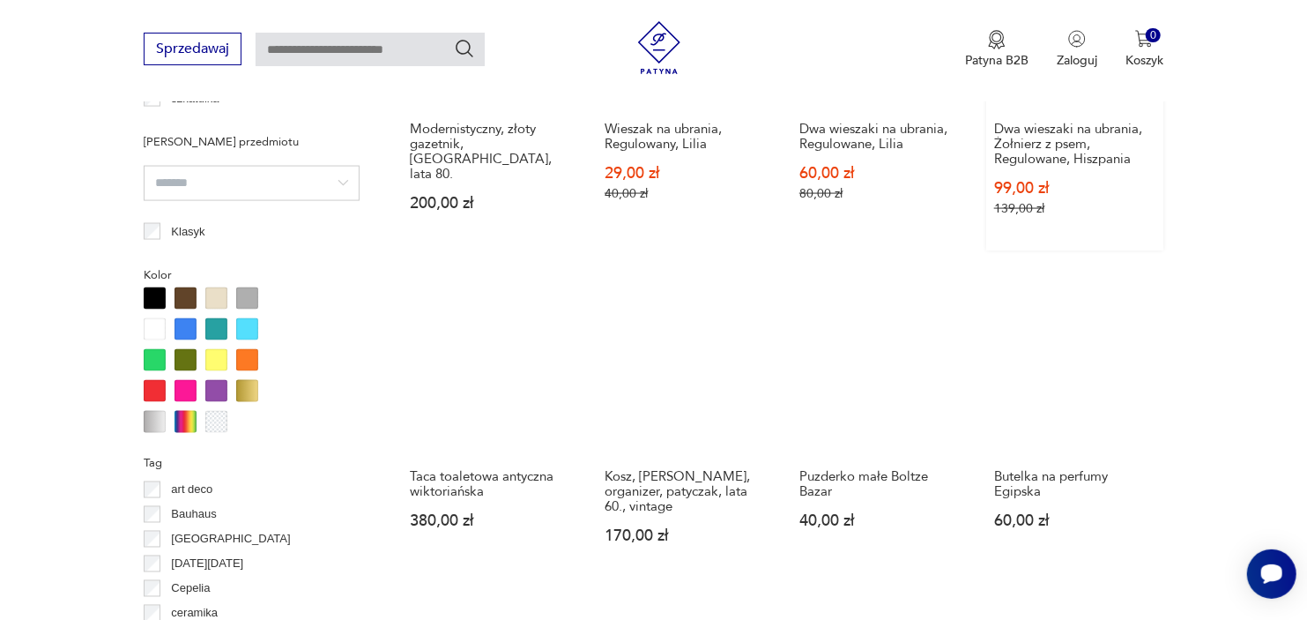
scroll to position [1544, 0]
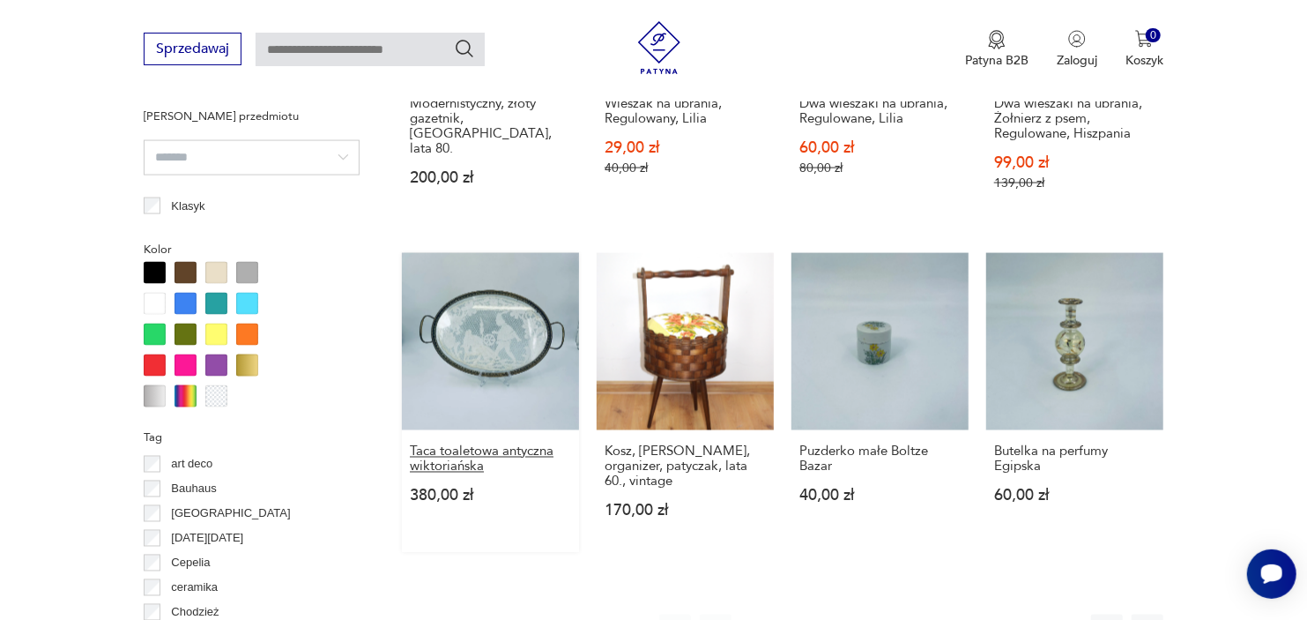
click at [455, 451] on h3 "Taca toaletowa antyczna wiktoriańska" at bounding box center [490, 459] width 161 height 30
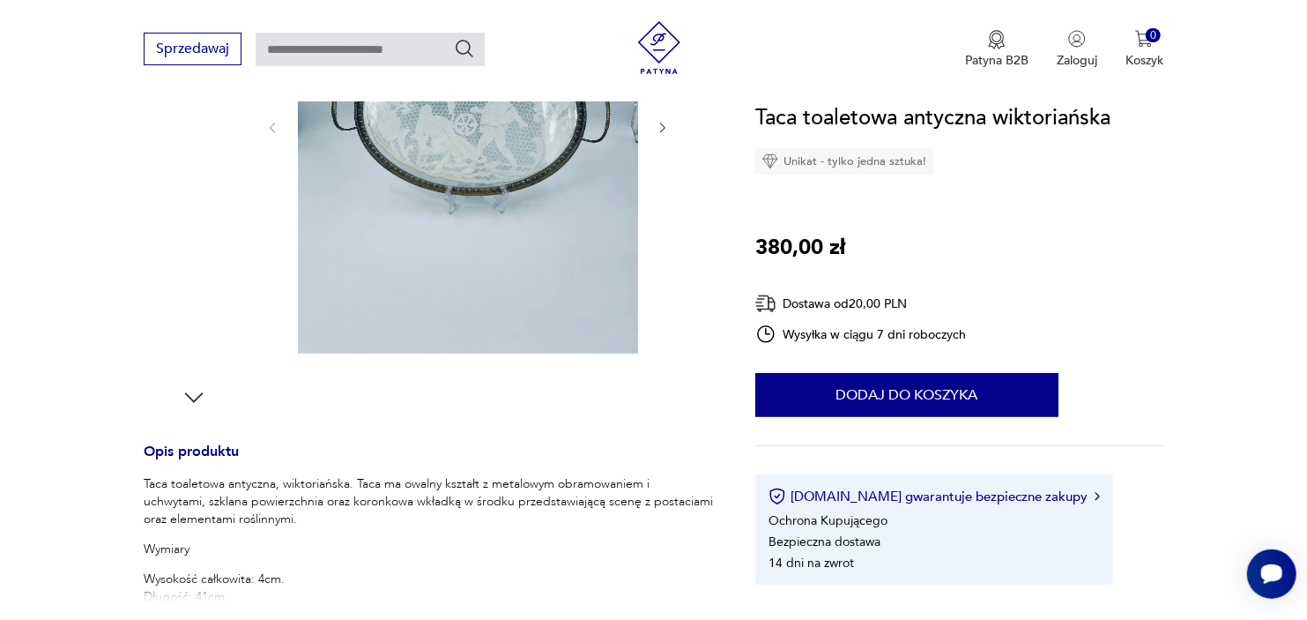
scroll to position [489, 0]
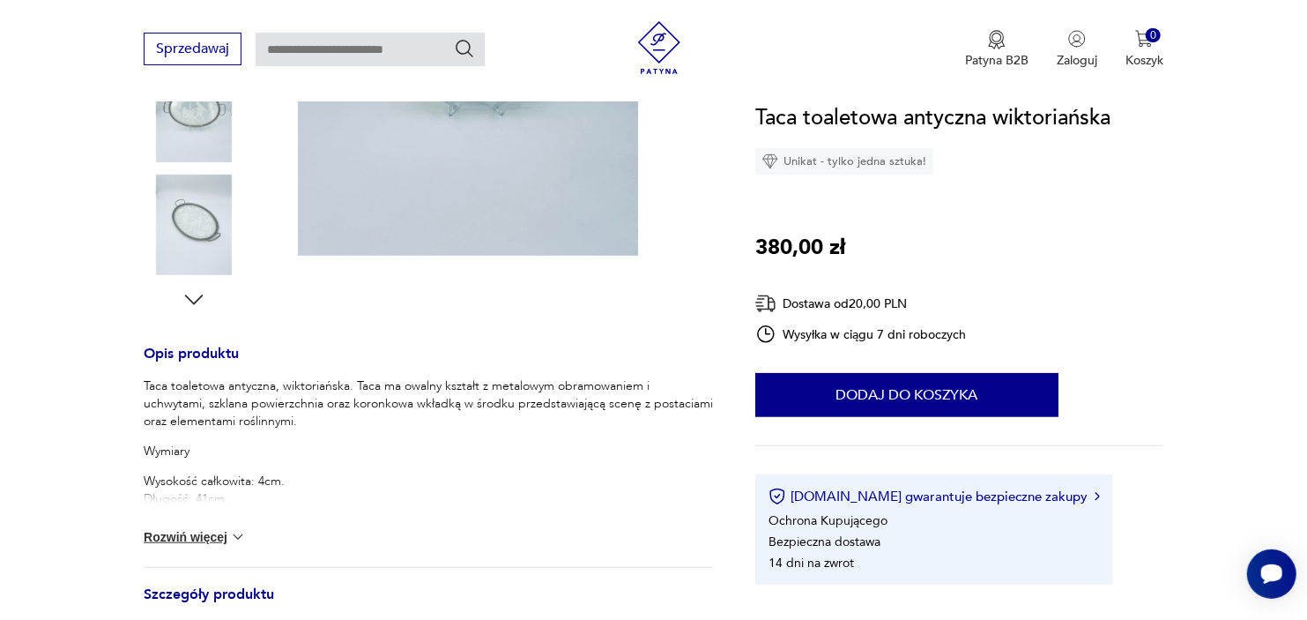
click at [239, 535] on img at bounding box center [238, 537] width 18 height 18
click at [239, 535] on div "Taca toaletowa antyczna, wiktoriańska. Taca ma owalny kształt z metalowym obram…" at bounding box center [428, 471] width 569 height 189
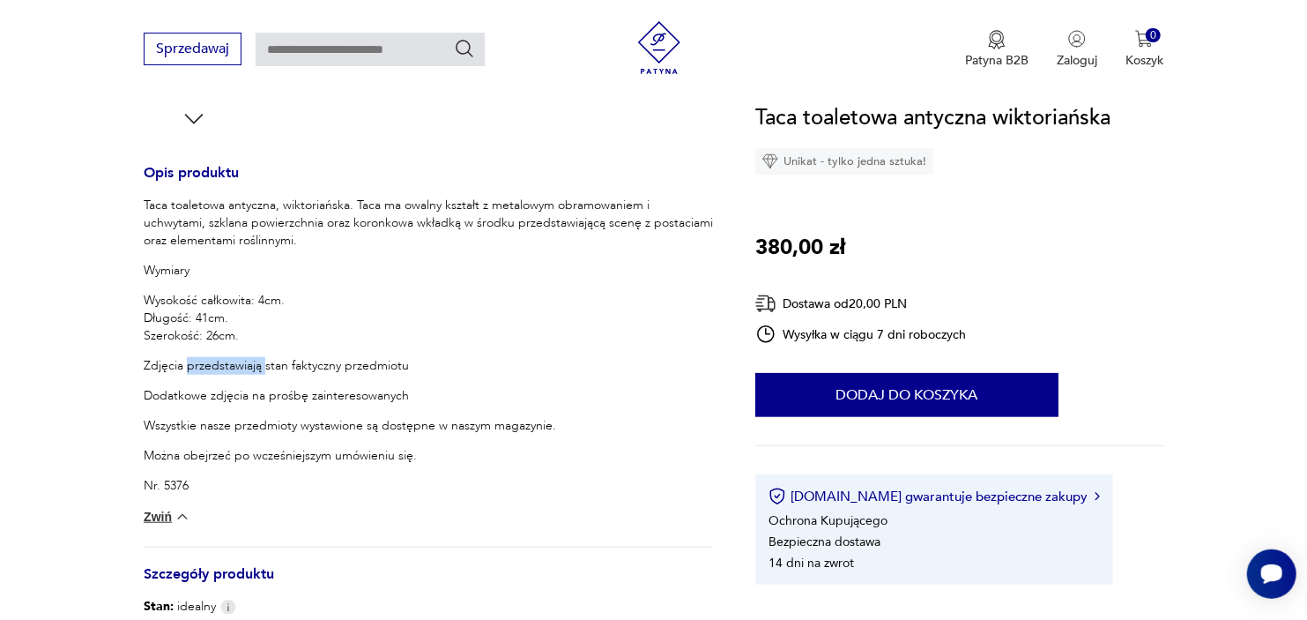
scroll to position [685, 0]
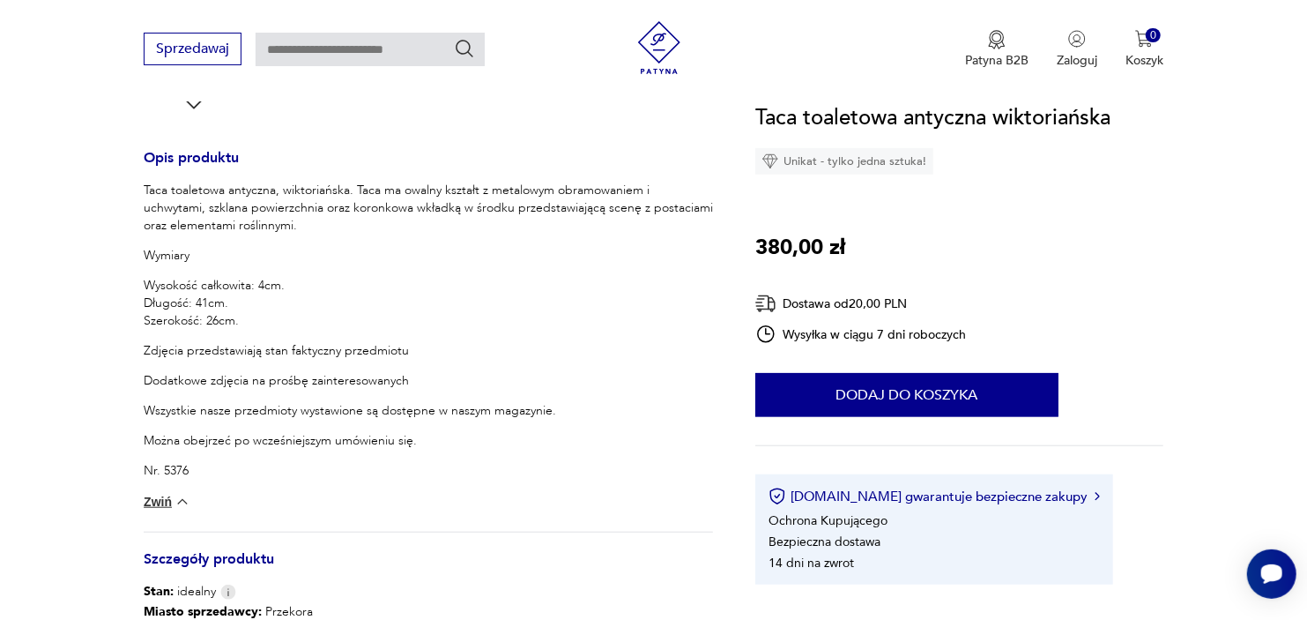
click at [276, 382] on p "Dodatkowe zdjęcia na prośbę zainteresowanych" at bounding box center [428, 381] width 569 height 18
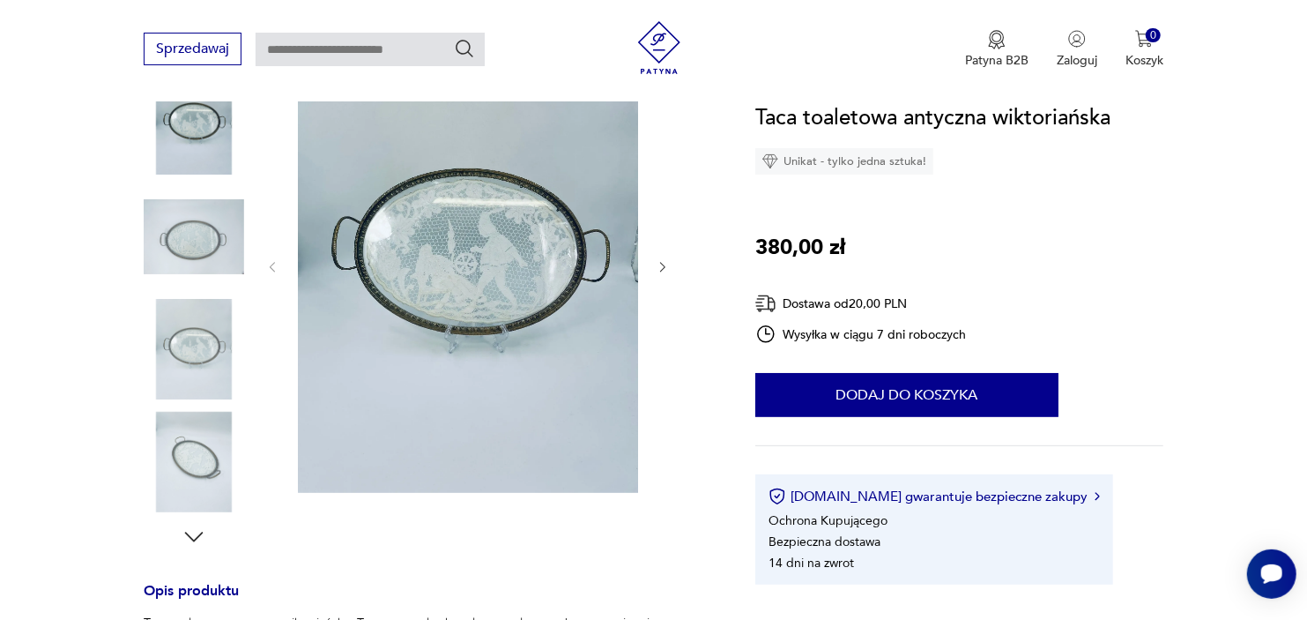
scroll to position [196, 0]
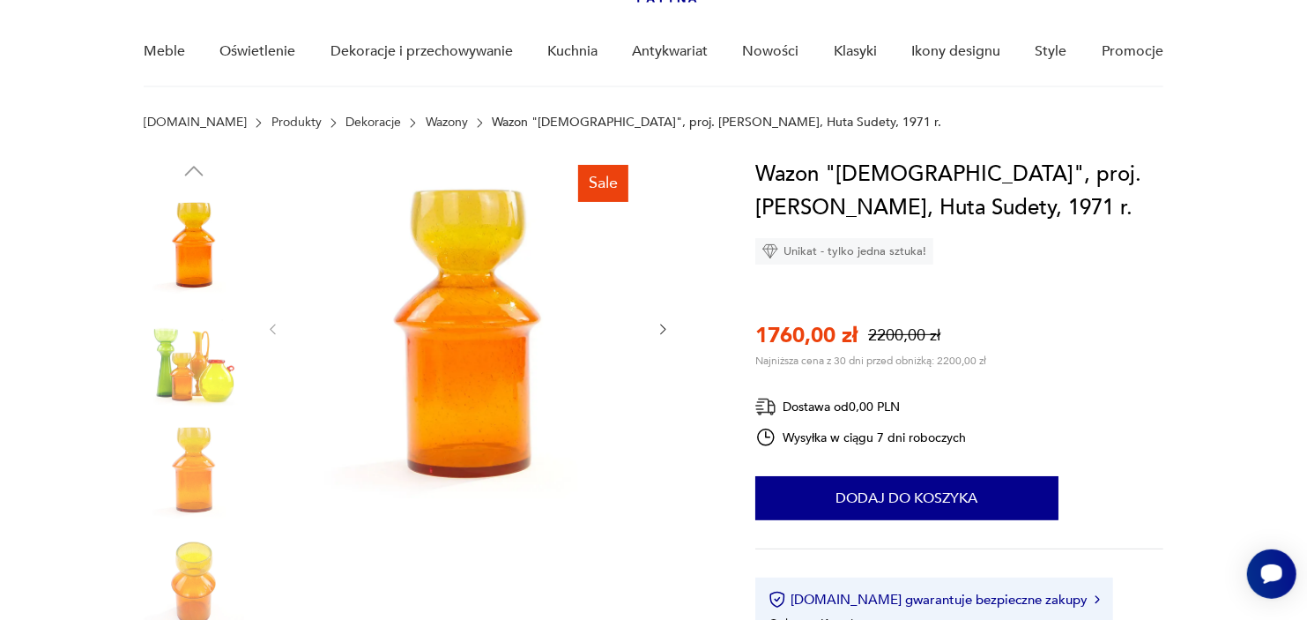
scroll to position [98, 0]
